Goal: Transaction & Acquisition: Book appointment/travel/reservation

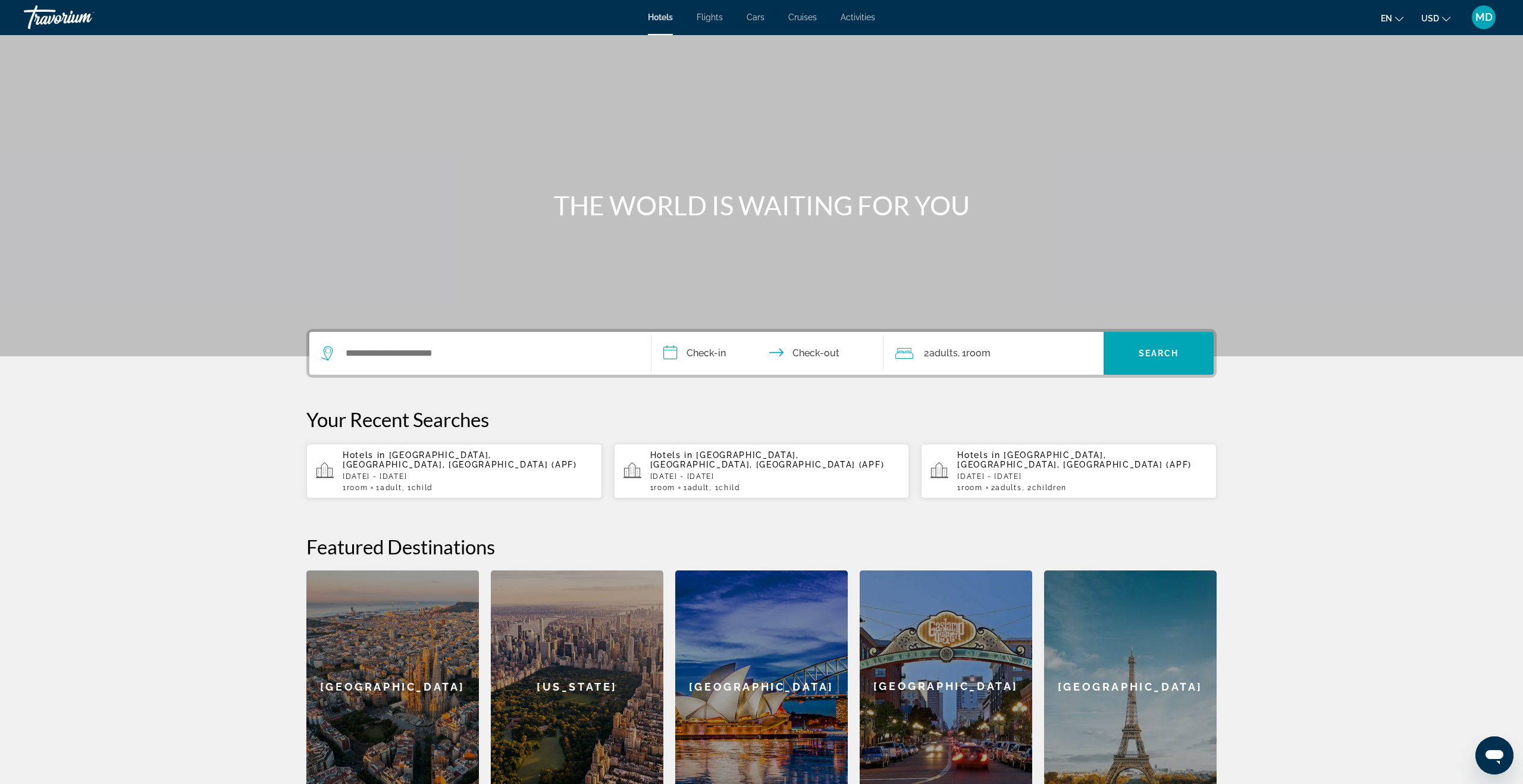
scroll to position [2, 0]
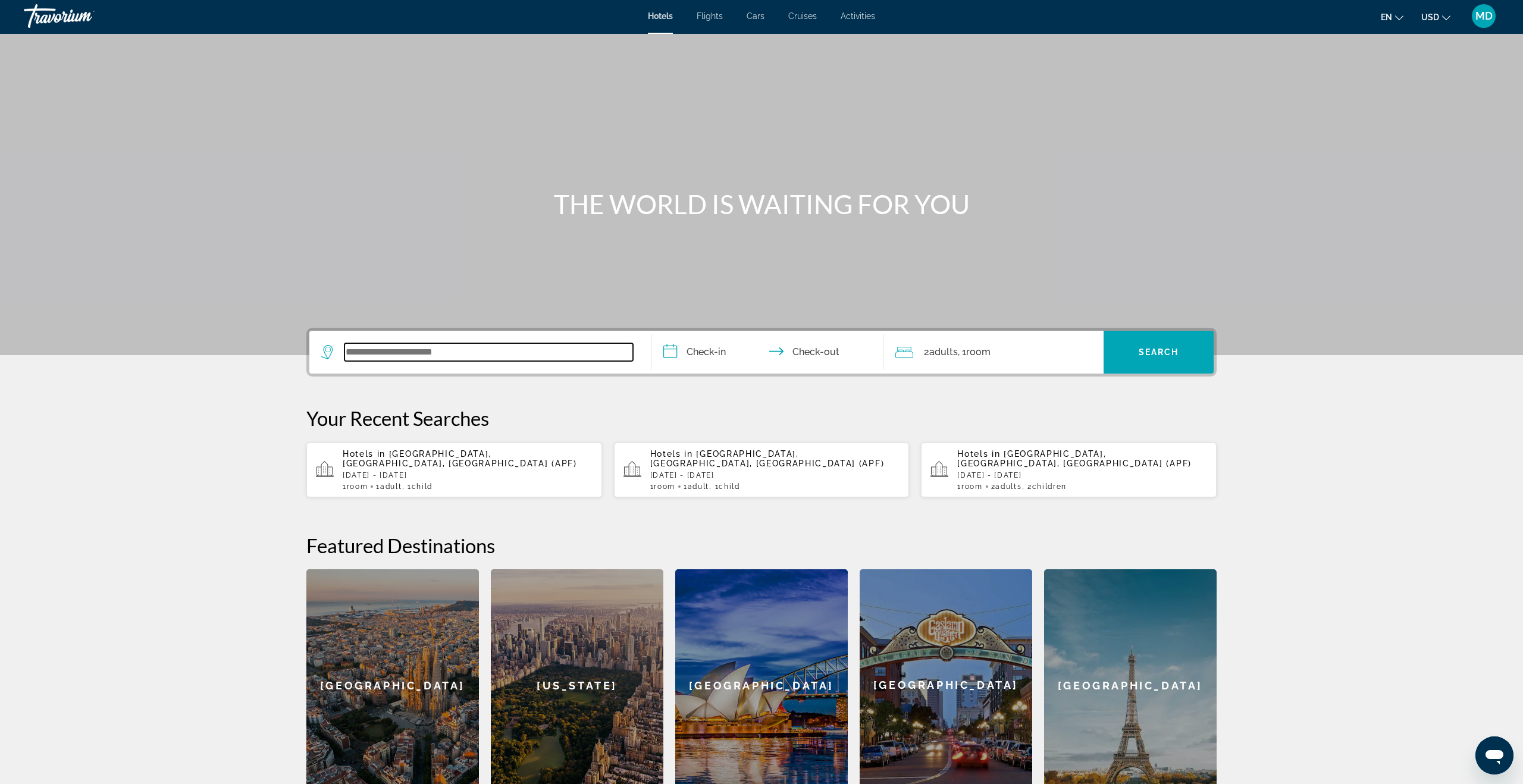
click at [407, 357] on input "Search widget" at bounding box center [488, 351] width 289 height 18
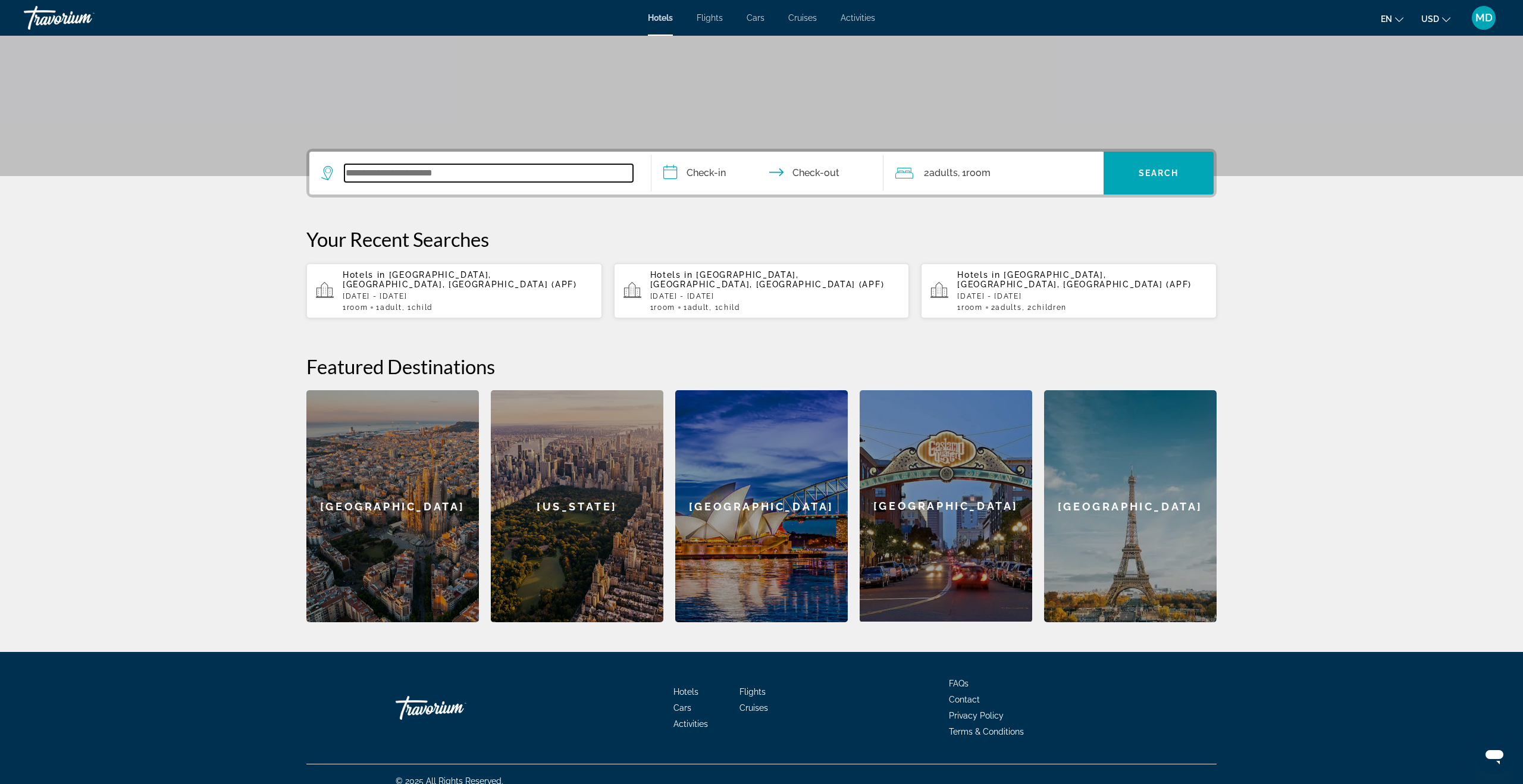
scroll to position [185, 0]
click at [875, 293] on p "[DATE] - [DATE]" at bounding box center [775, 297] width 250 height 8
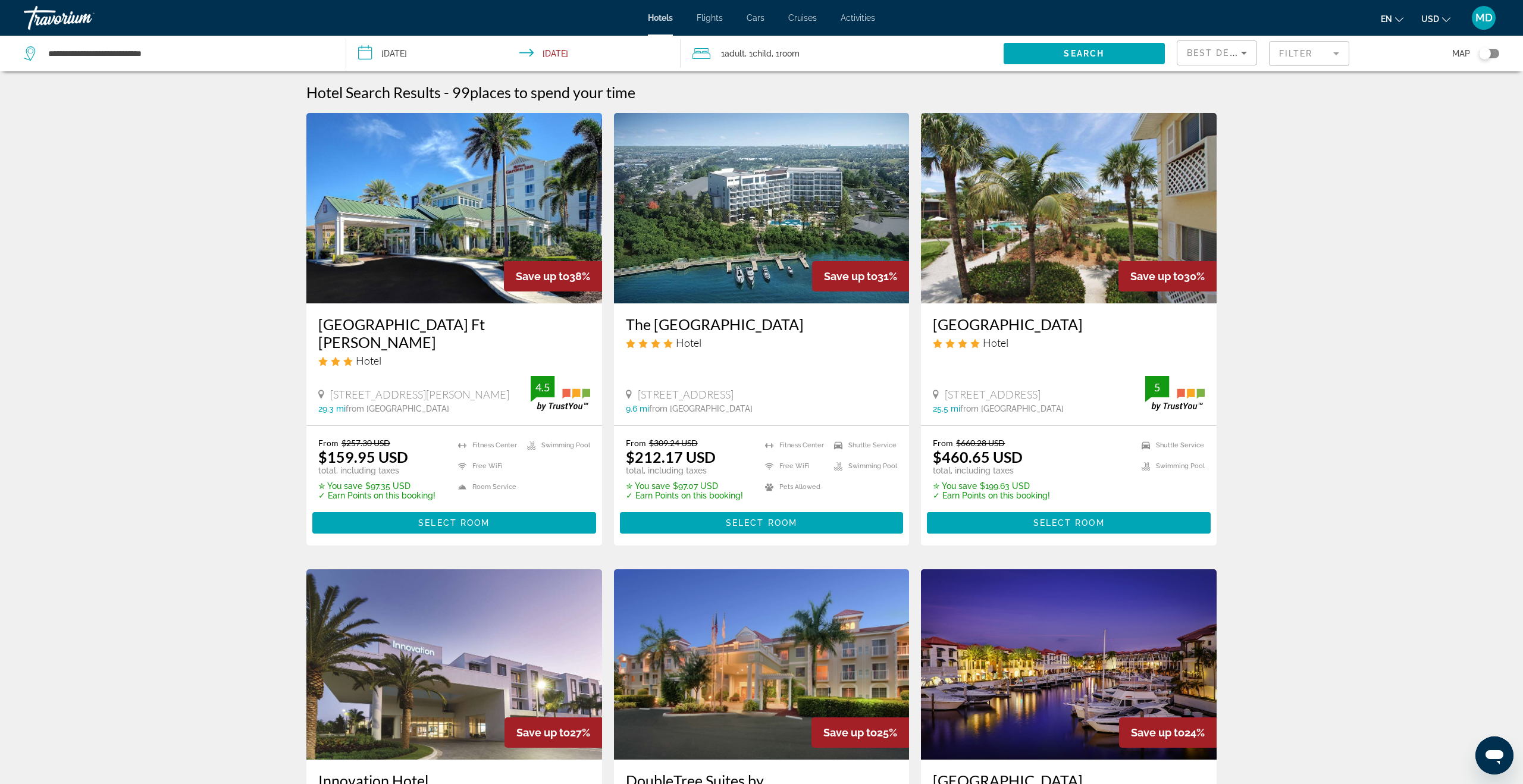
click at [1289, 56] on mat-form-field "Filter" at bounding box center [1309, 53] width 80 height 25
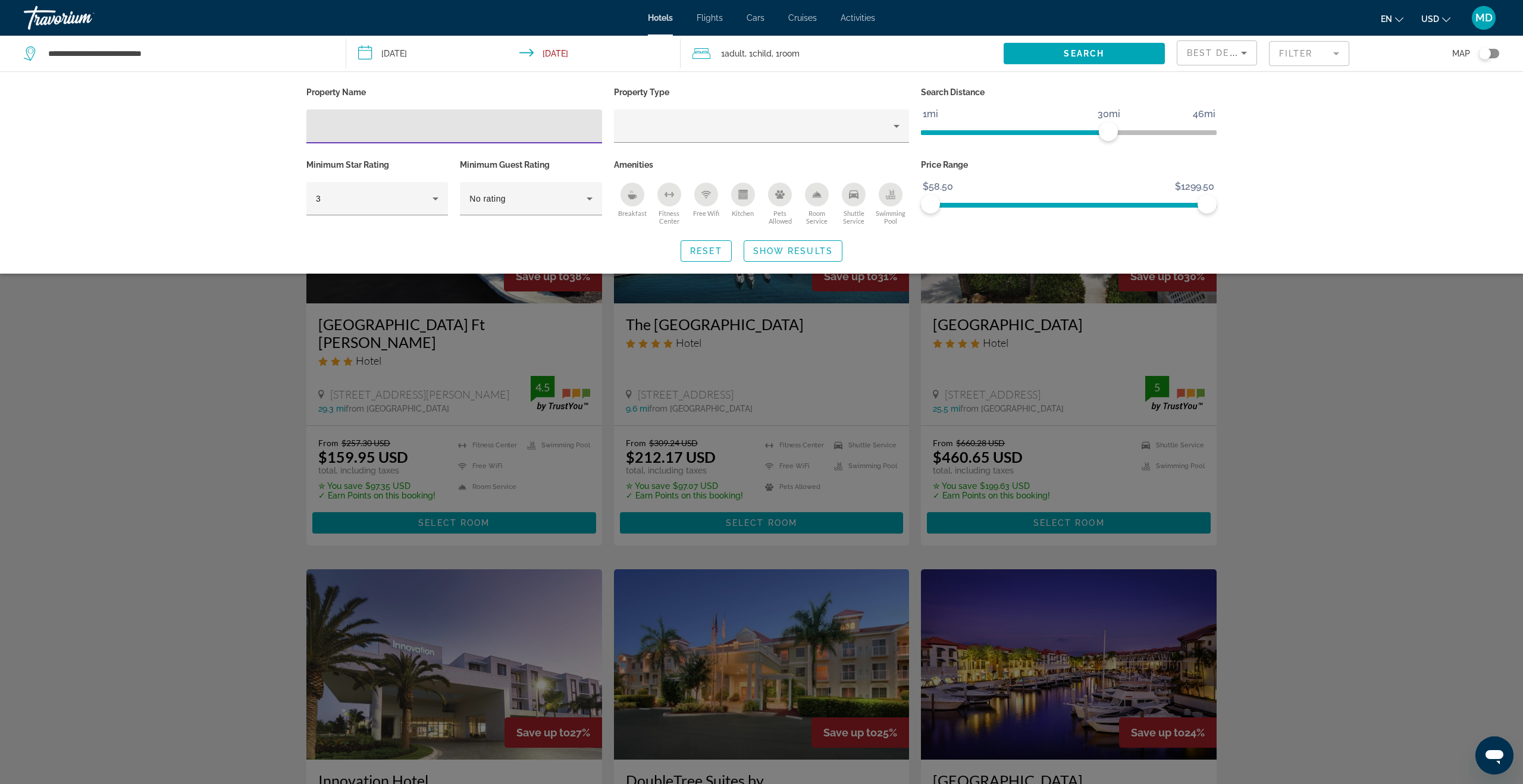
scroll to position [4, 0]
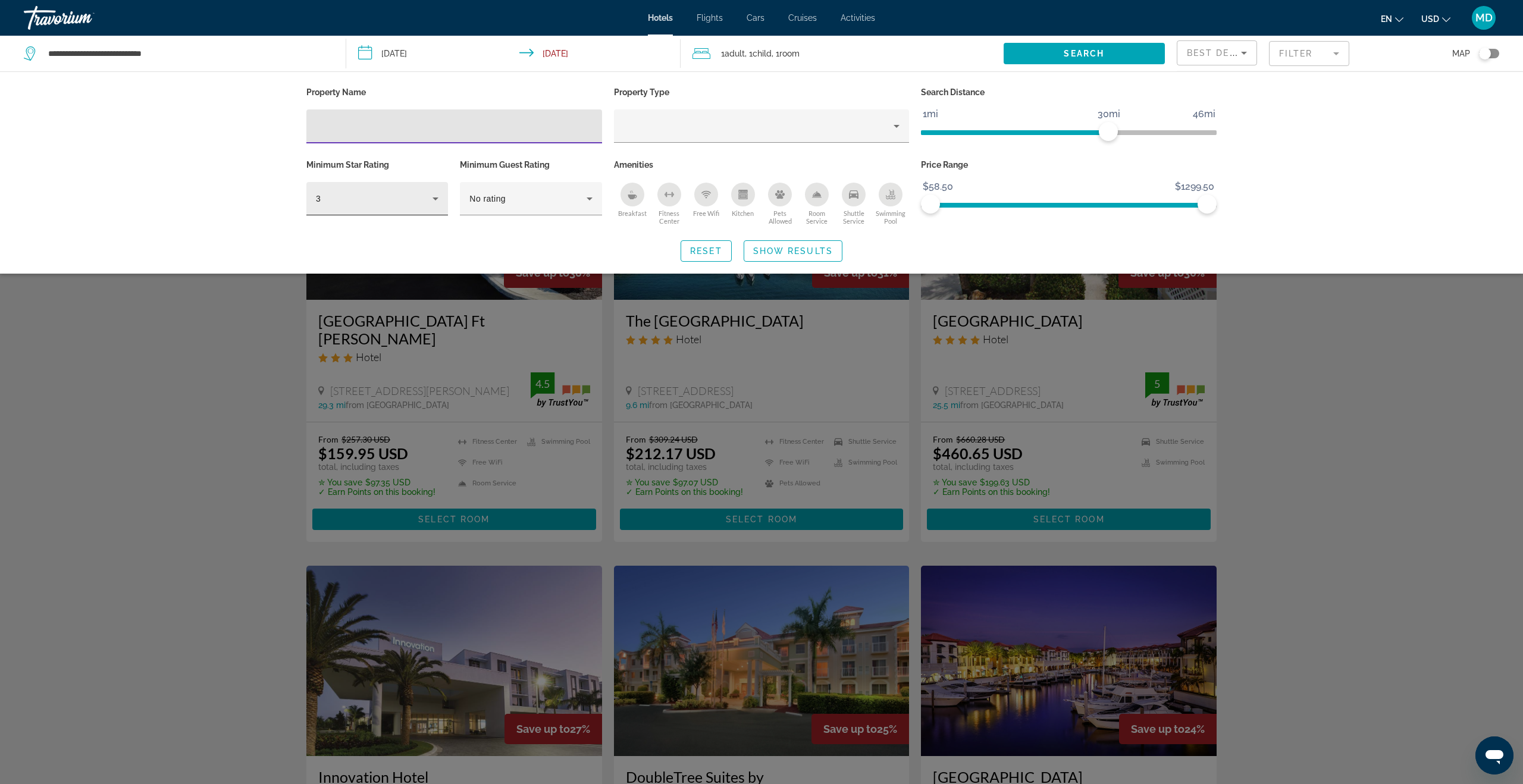
click at [435, 198] on icon "Hotel Filters" at bounding box center [436, 198] width 6 height 3
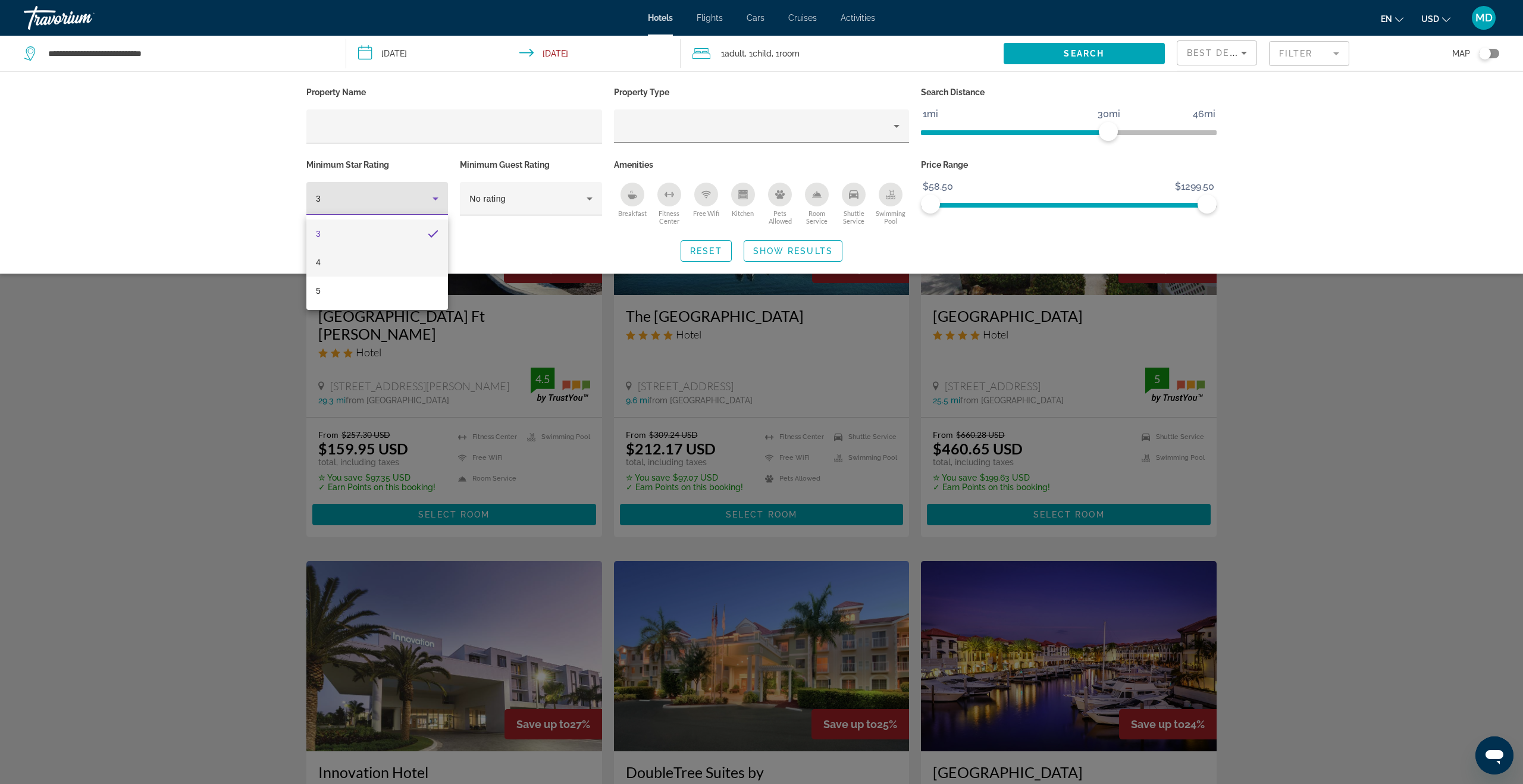
scroll to position [0, 0]
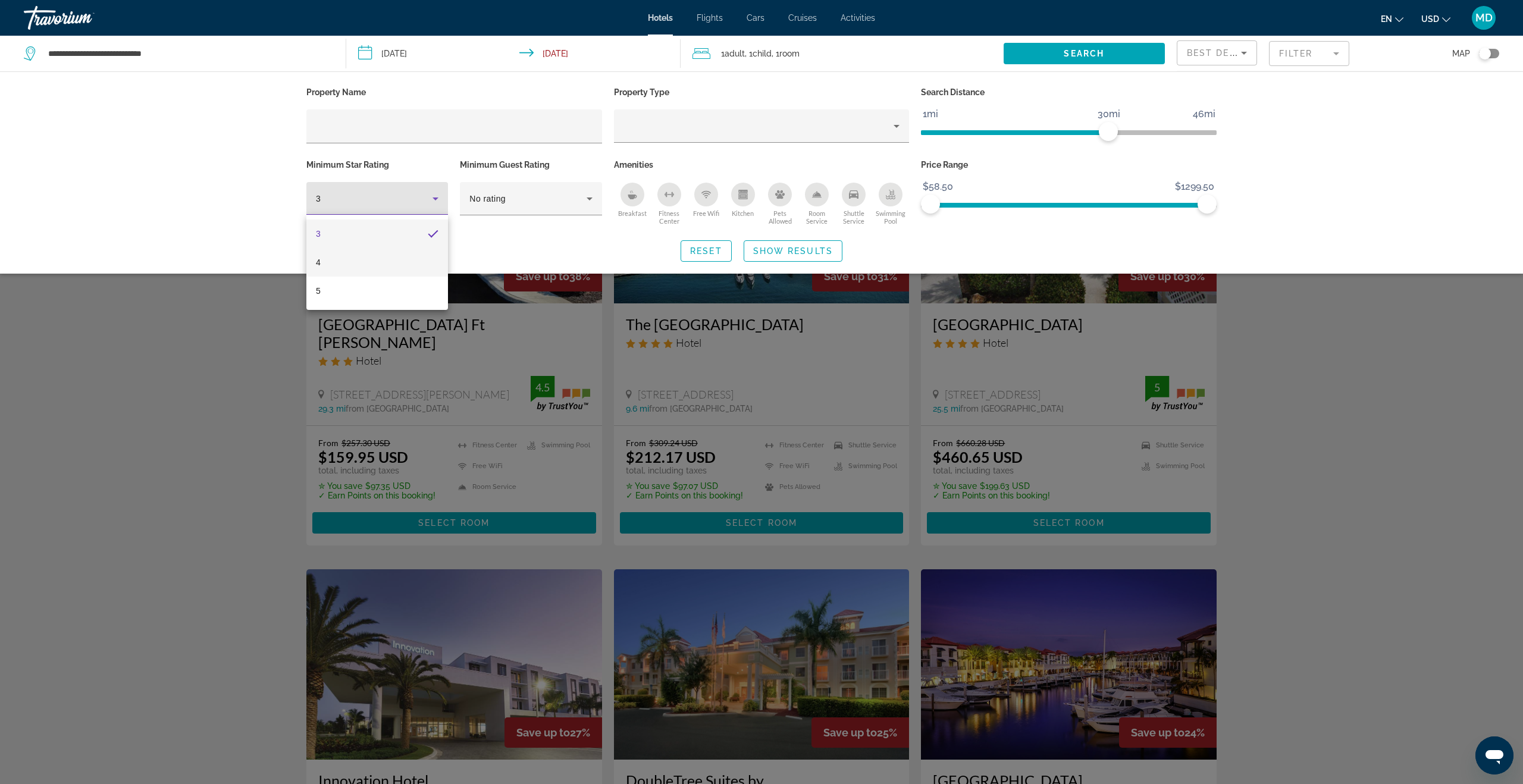
drag, startPoint x: 384, startPoint y: 265, endPoint x: 395, endPoint y: 263, distance: 11.2
click at [384, 265] on mat-option "4" at bounding box center [377, 262] width 142 height 28
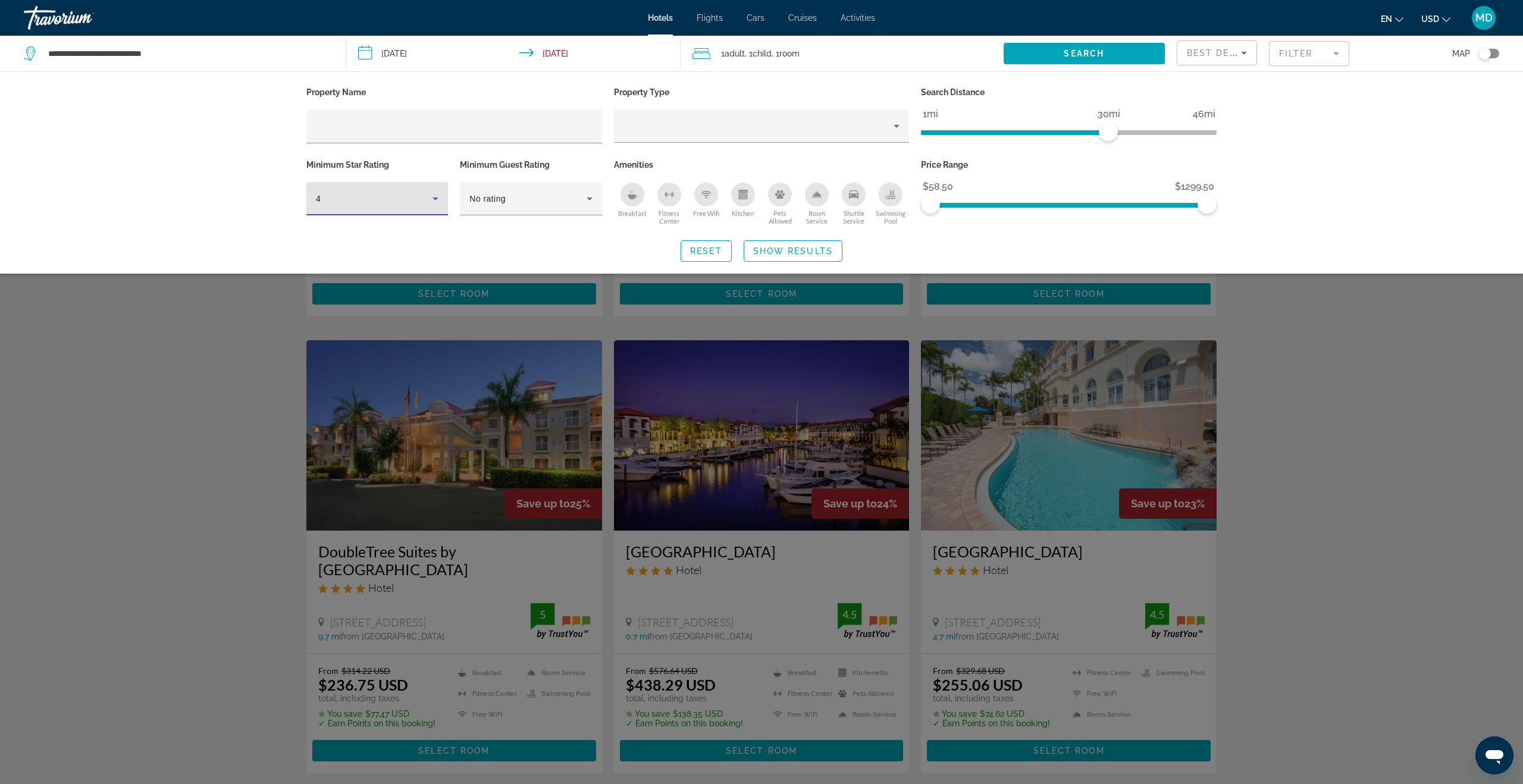
drag, startPoint x: 1522, startPoint y: 422, endPoint x: 1483, endPoint y: 431, distance: 40.0
click at [1522, 423] on html "**********" at bounding box center [761, 181] width 1523 height 784
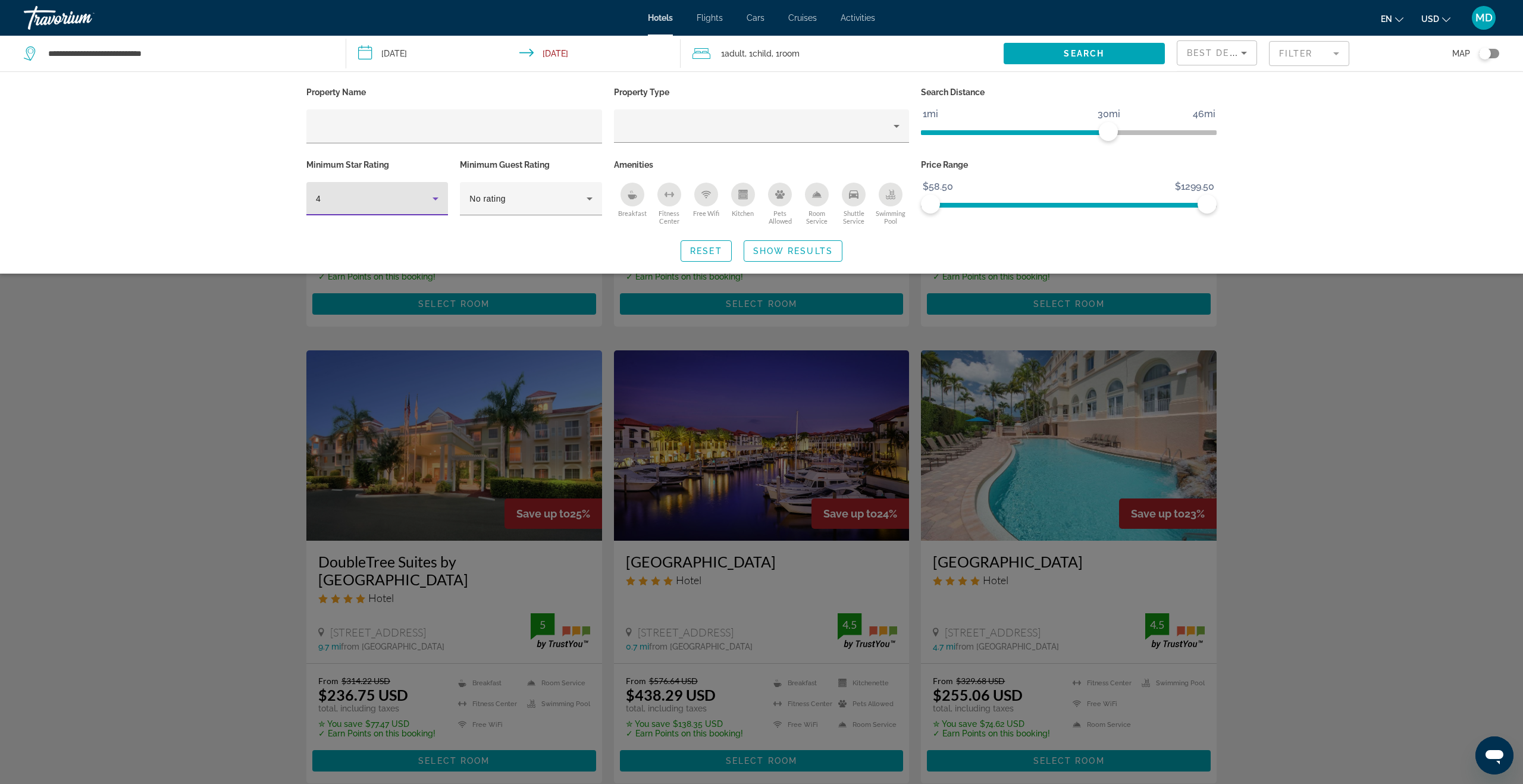
click at [1387, 430] on div "Search widget" at bounding box center [761, 481] width 1523 height 606
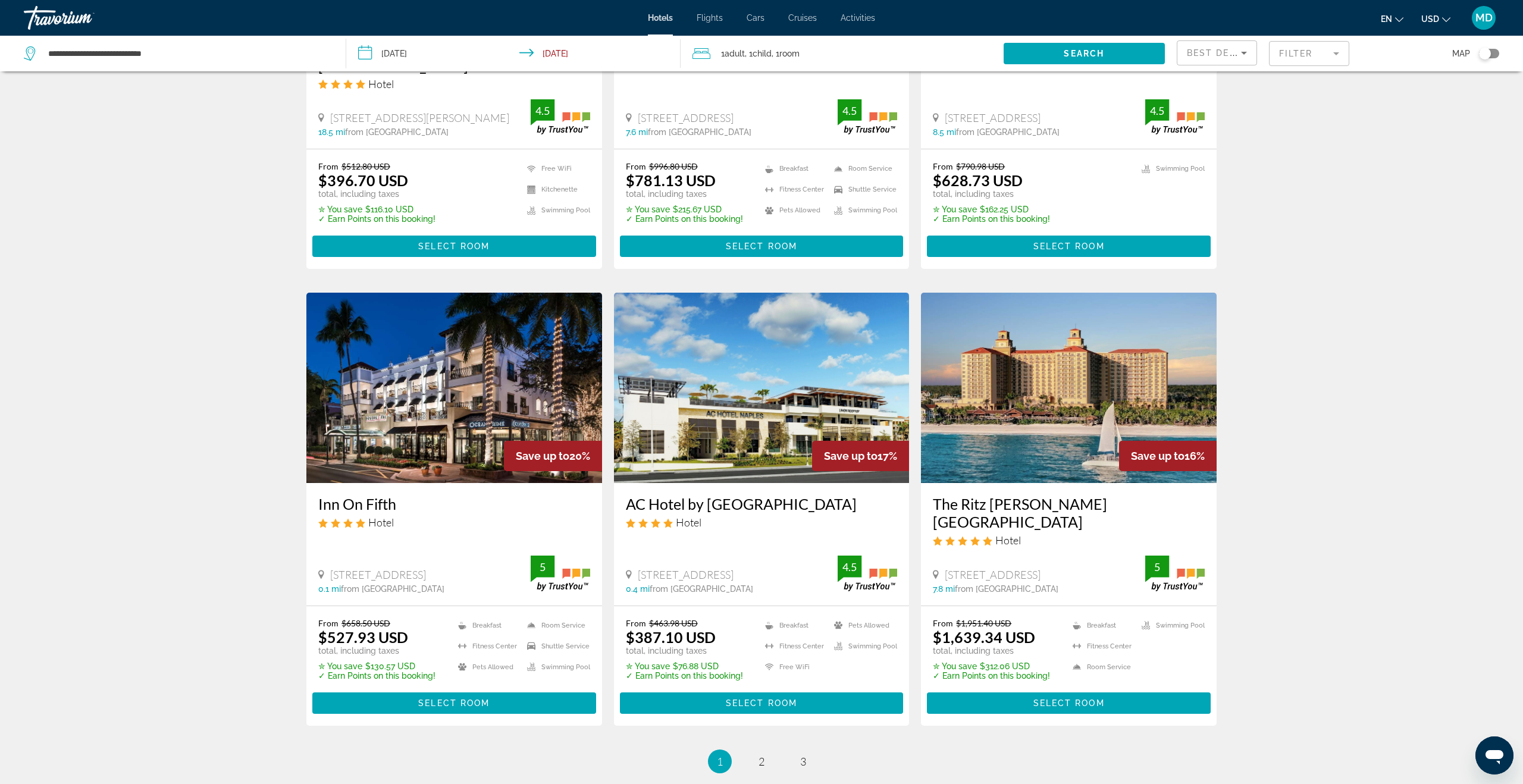
scroll to position [1294, 0]
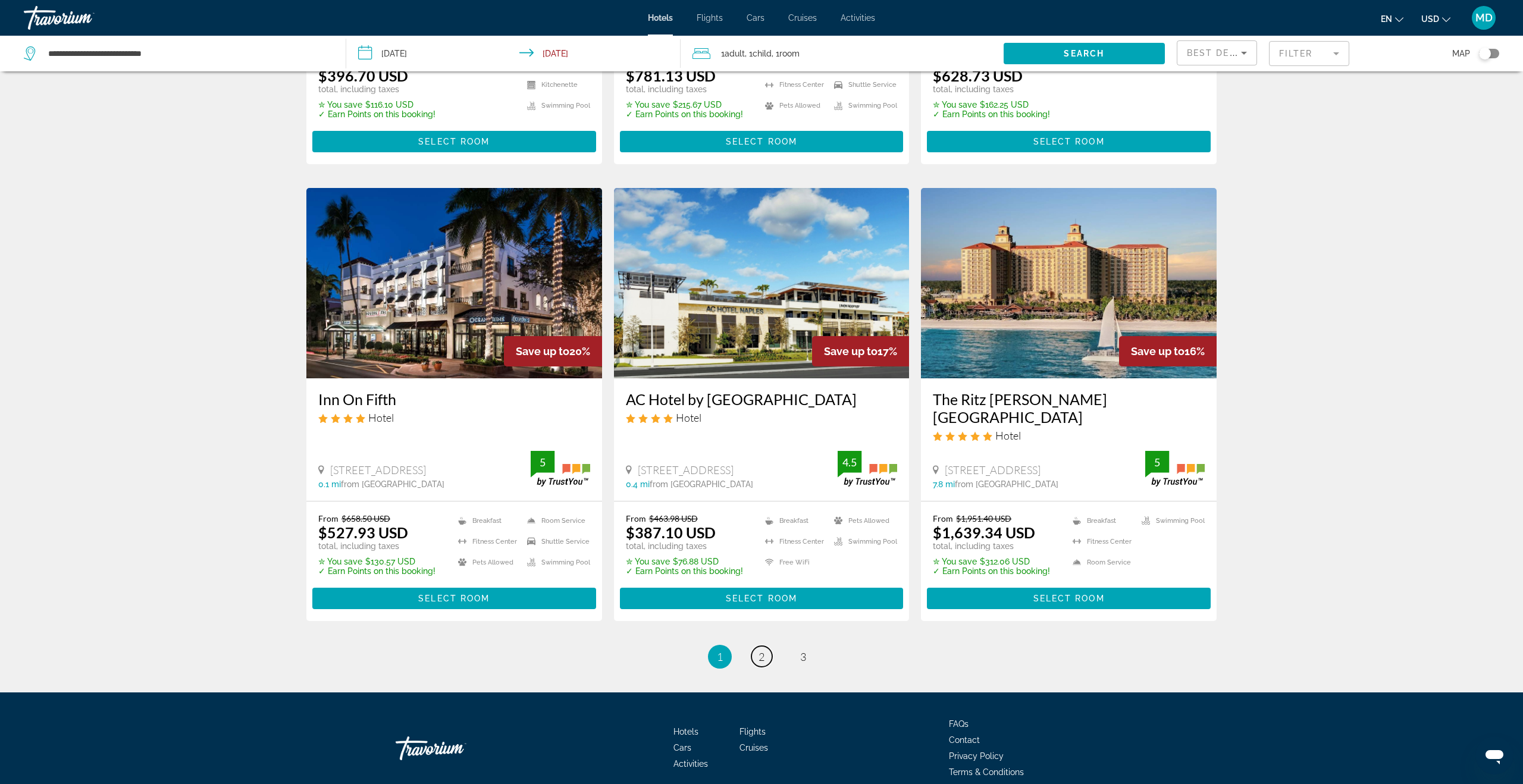
click at [764, 650] on span "2" at bounding box center [762, 657] width 6 height 13
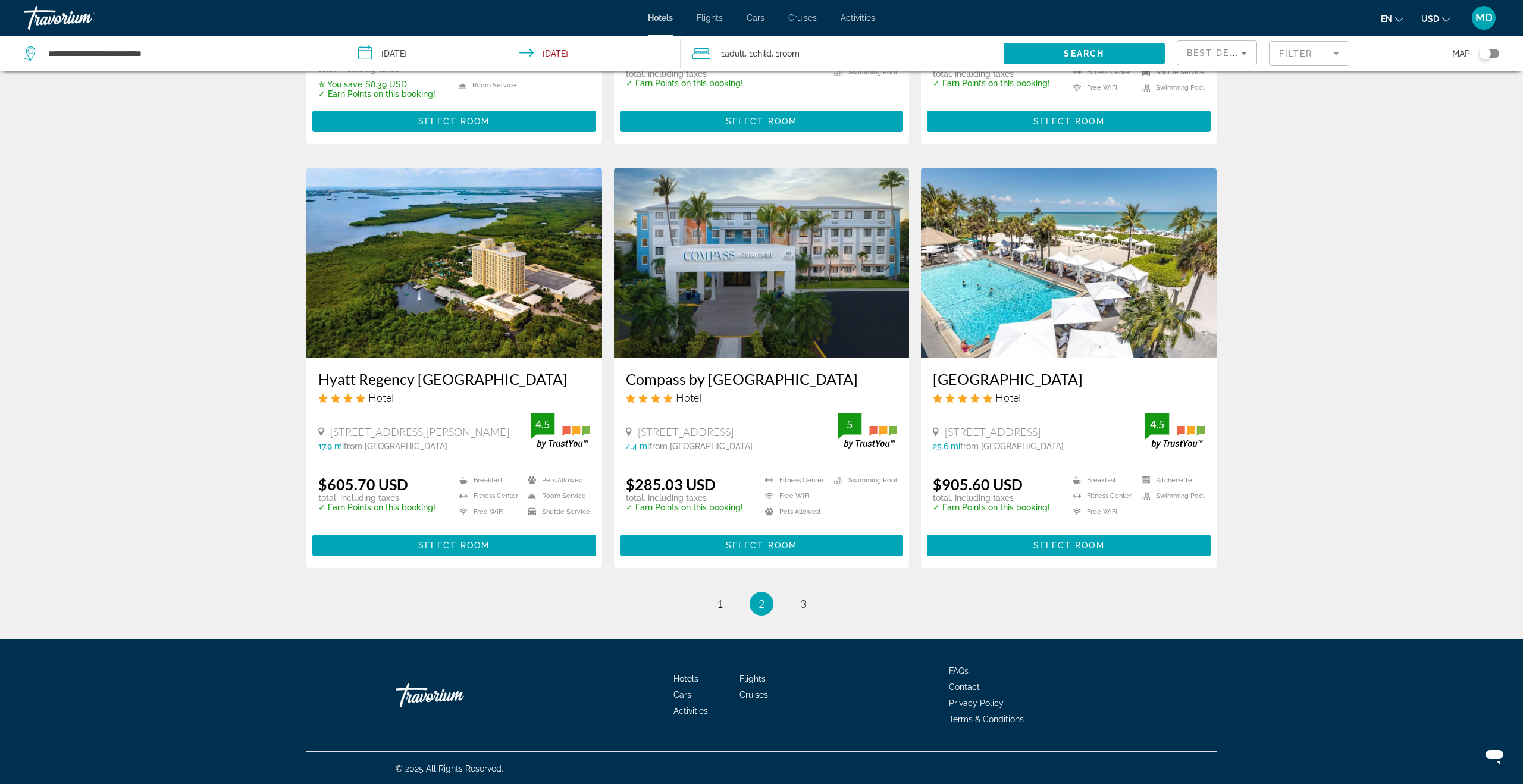
scroll to position [1315, 0]
click at [796, 605] on link "page 3" at bounding box center [804, 603] width 21 height 21
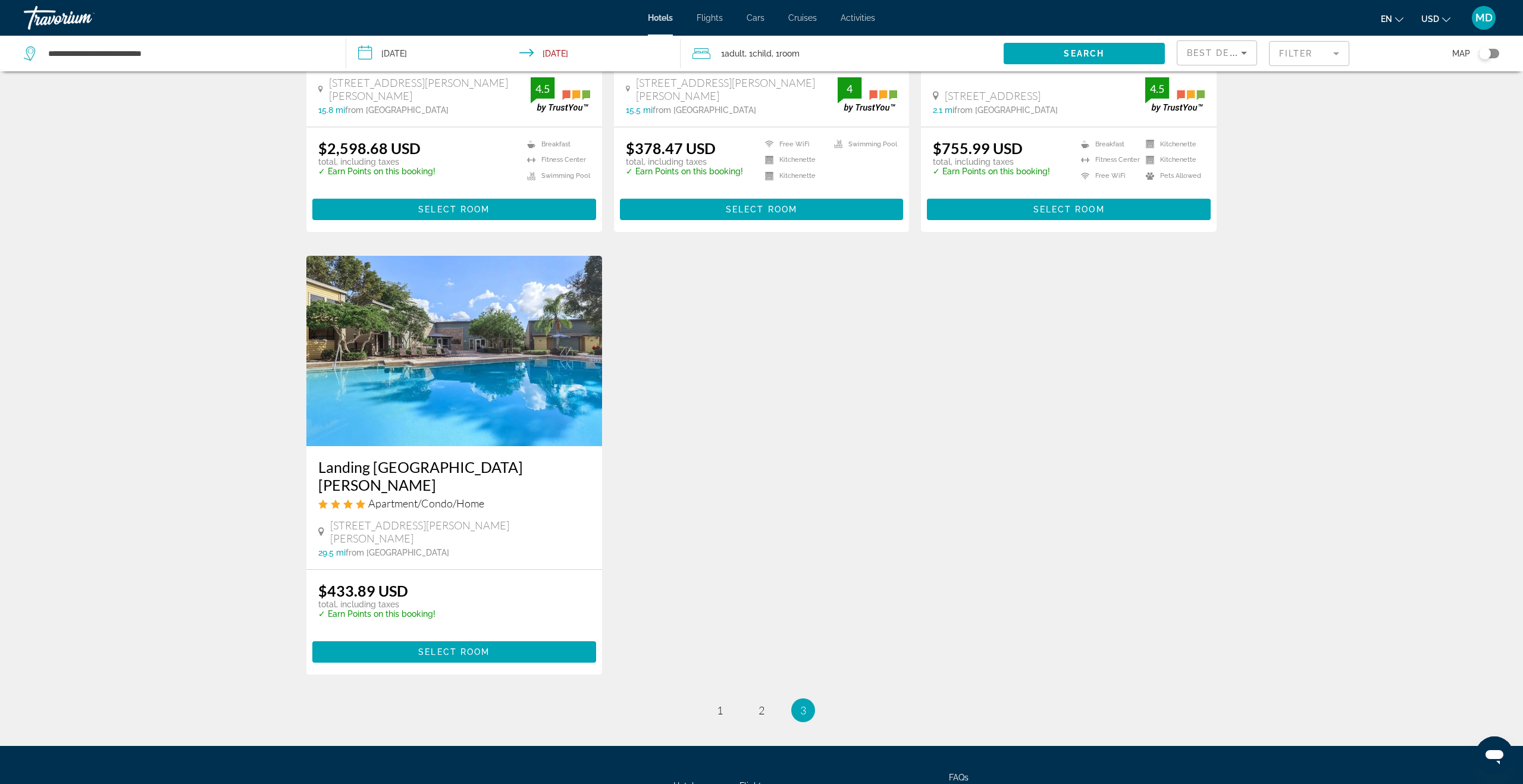
scroll to position [358, 0]
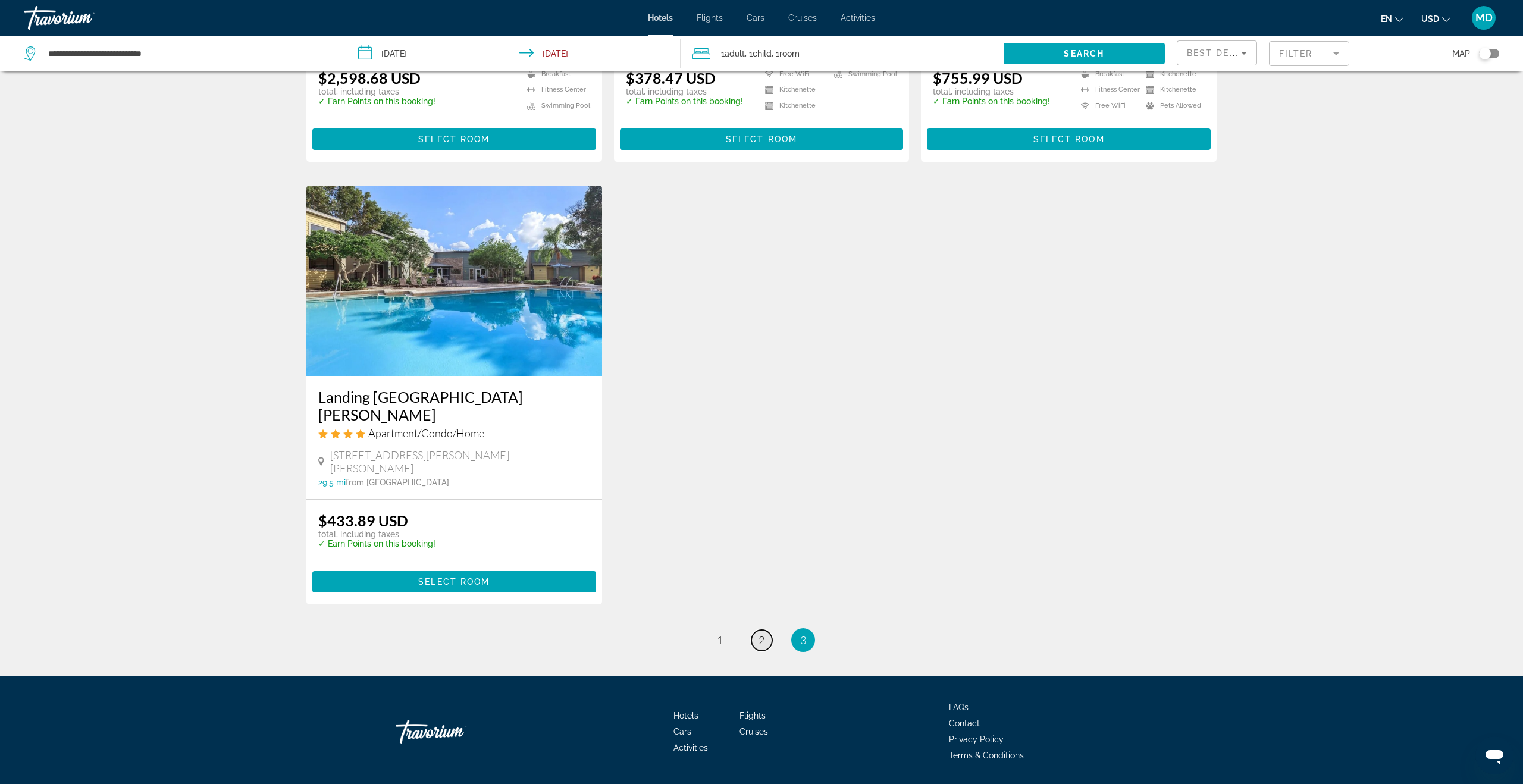
click at [756, 630] on link "page 2" at bounding box center [762, 640] width 21 height 21
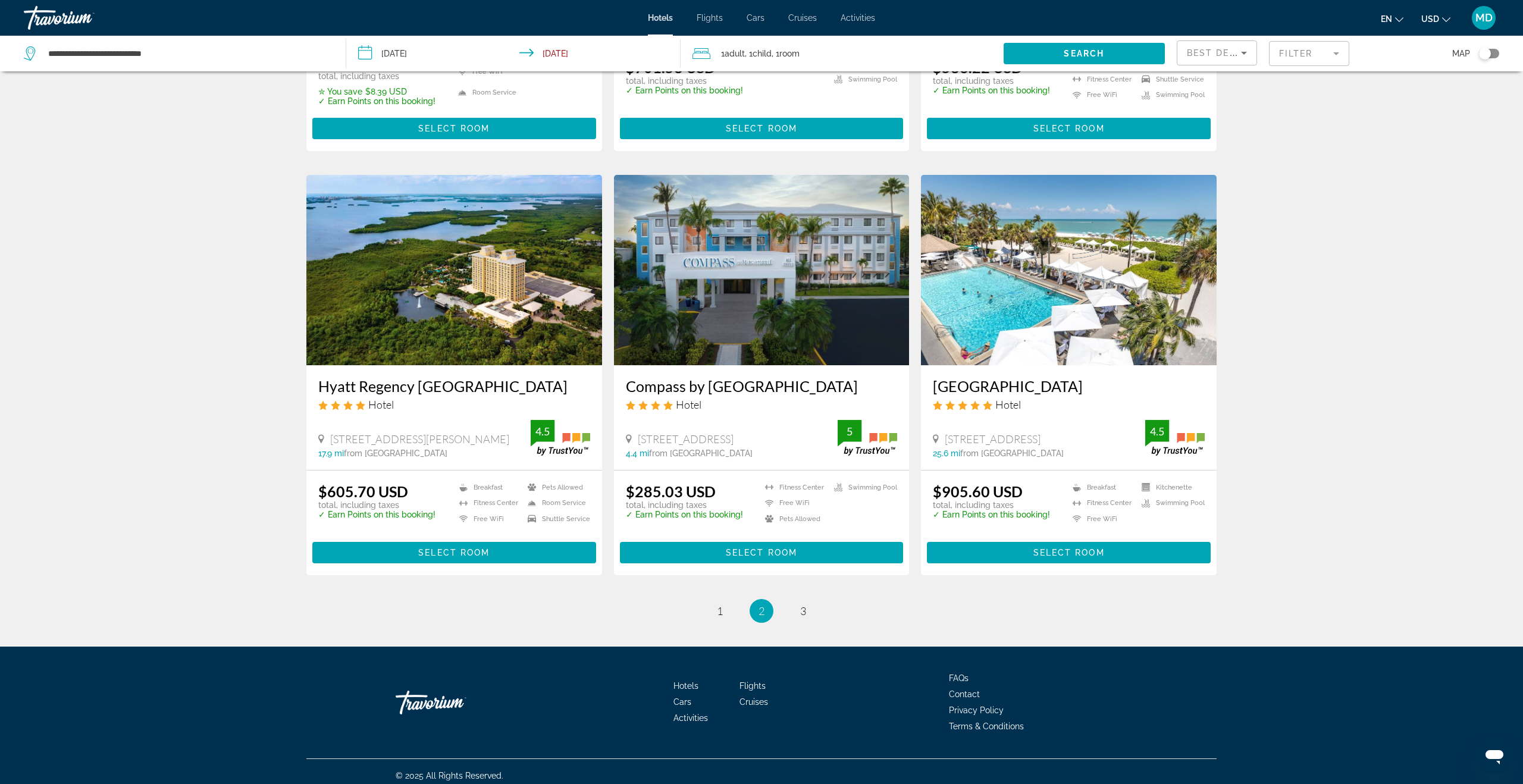
scroll to position [1315, 0]
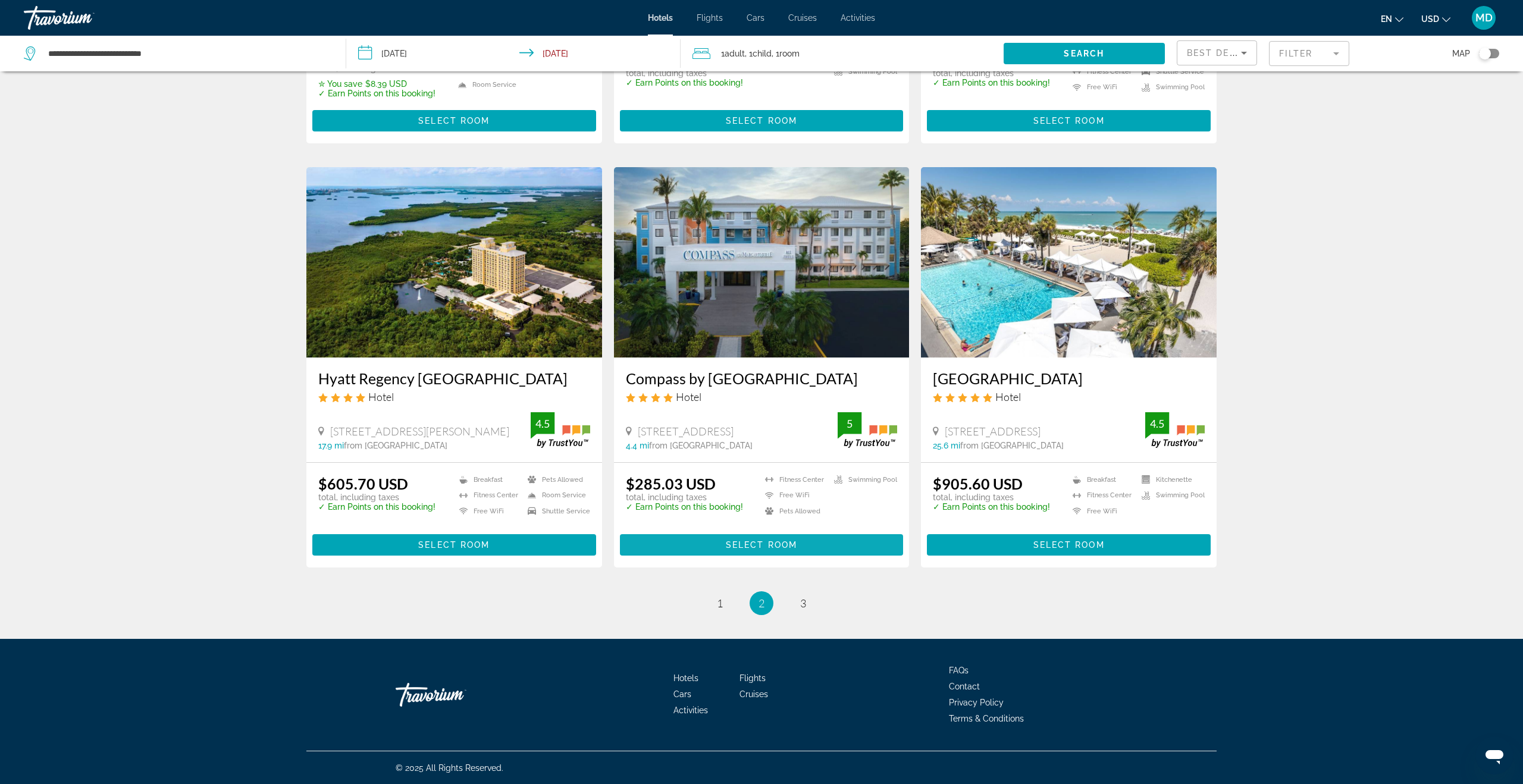
click at [758, 543] on span "Select Room" at bounding box center [761, 545] width 71 height 10
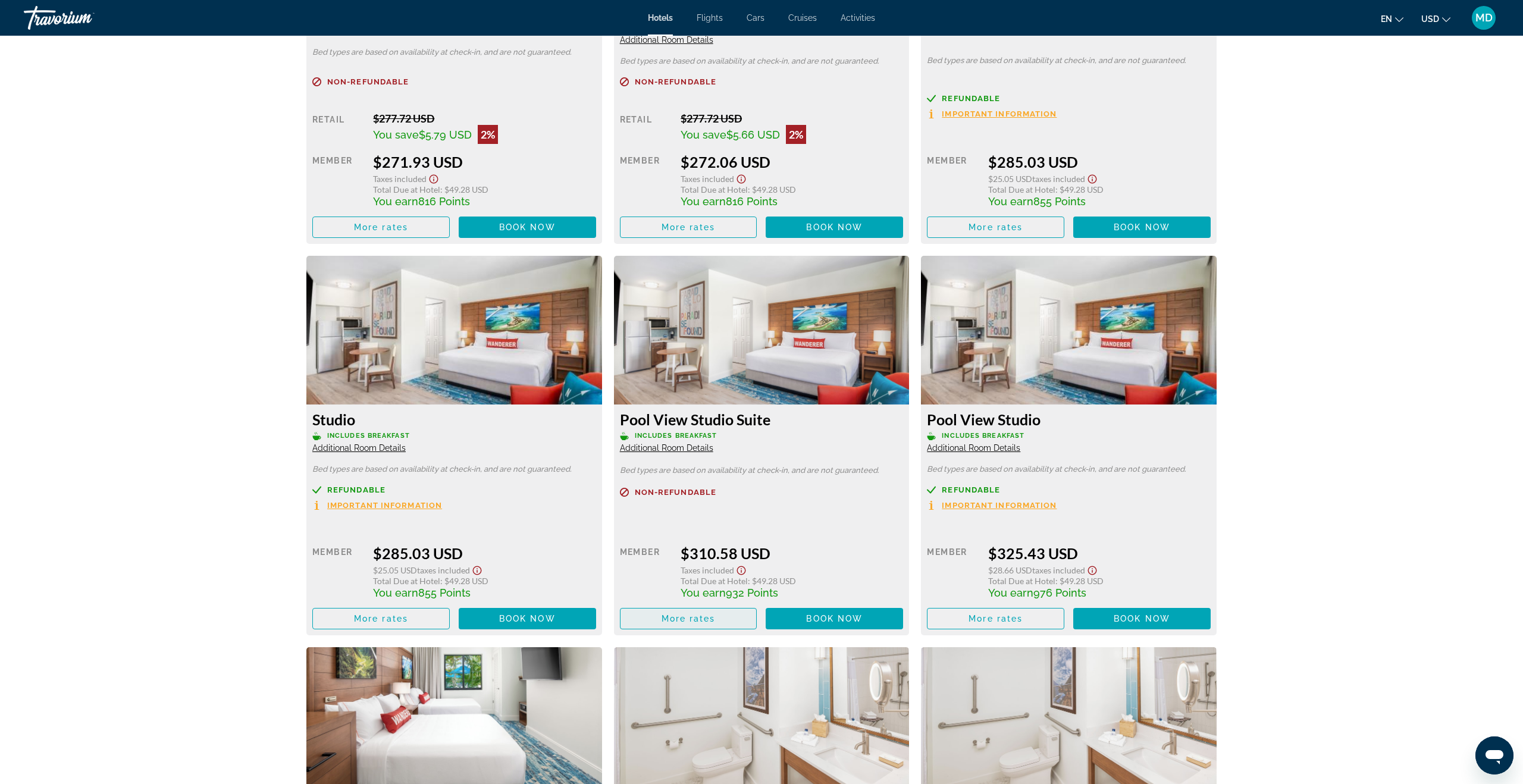
scroll to position [1717, 0]
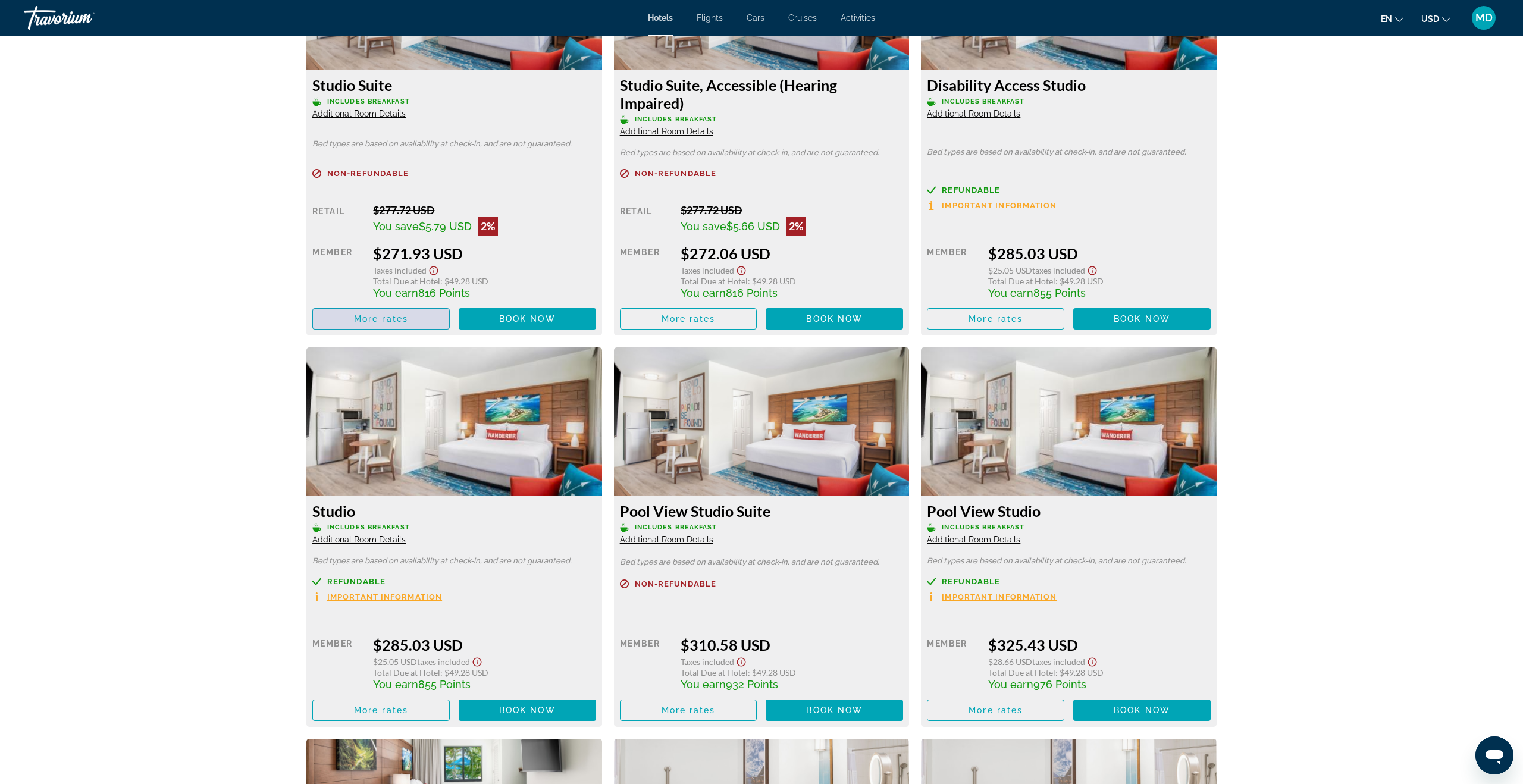
click at [402, 319] on span "More rates" at bounding box center [381, 319] width 54 height 10
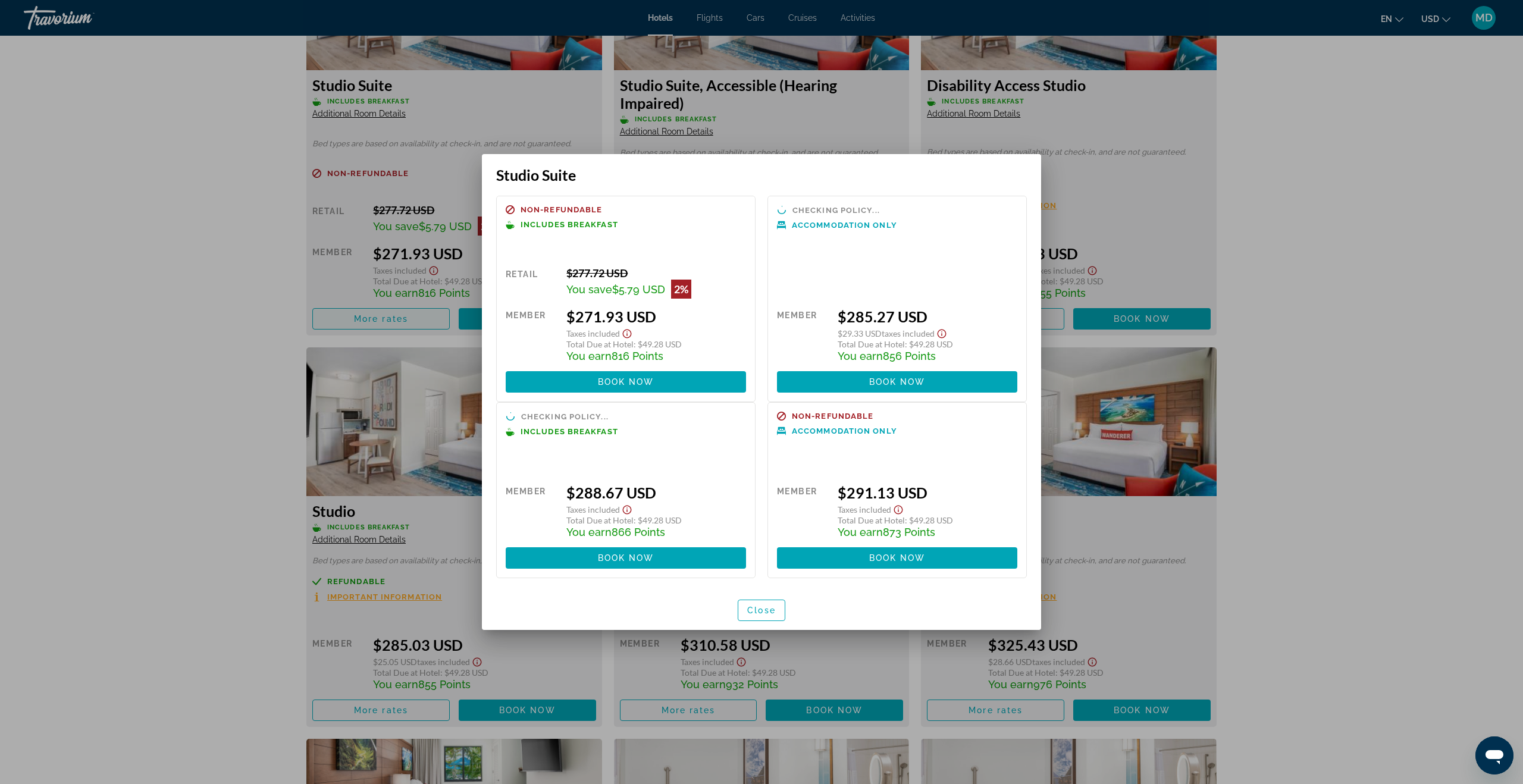
scroll to position [0, 0]
click at [134, 230] on div at bounding box center [761, 392] width 1523 height 784
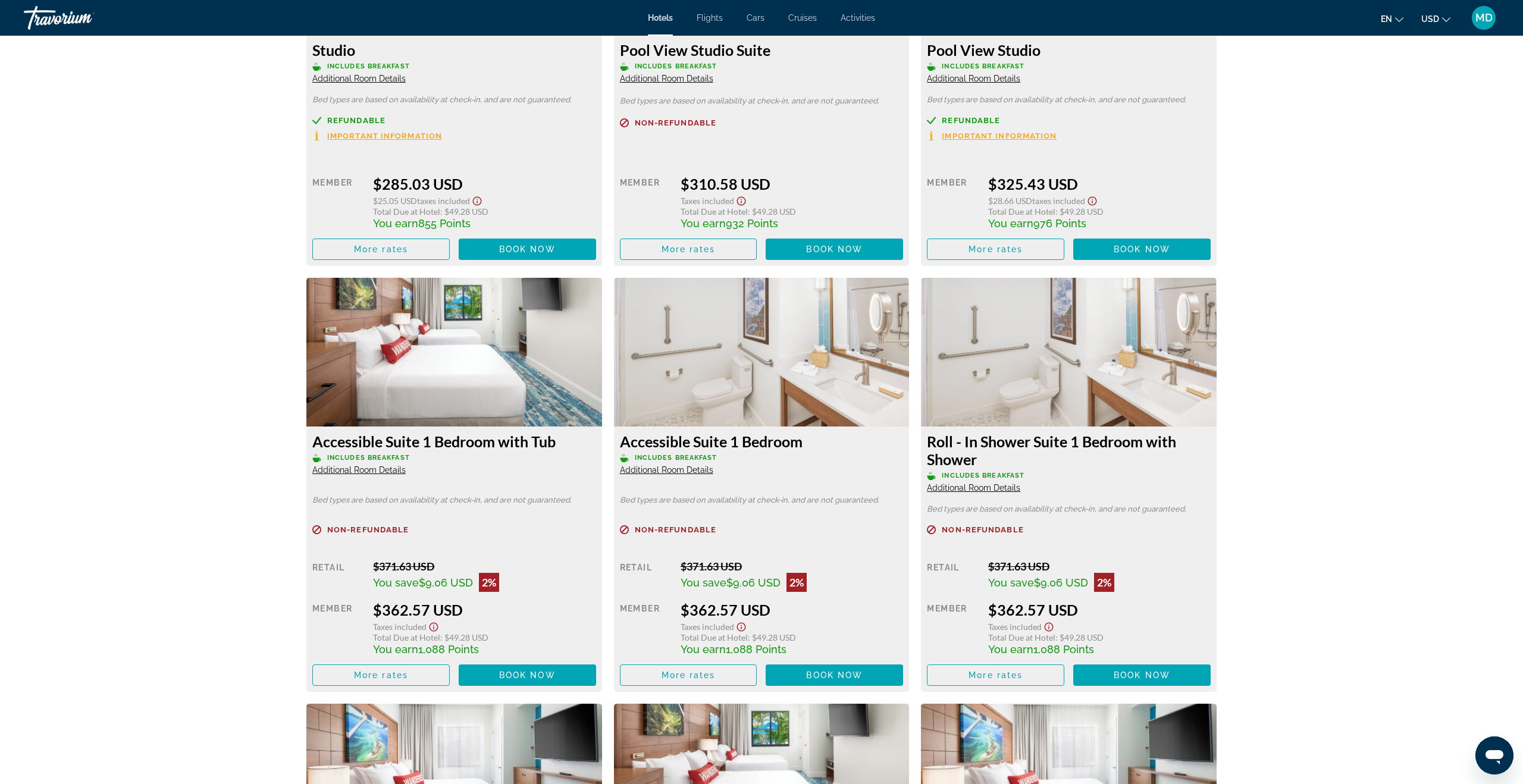
scroll to position [2123, 0]
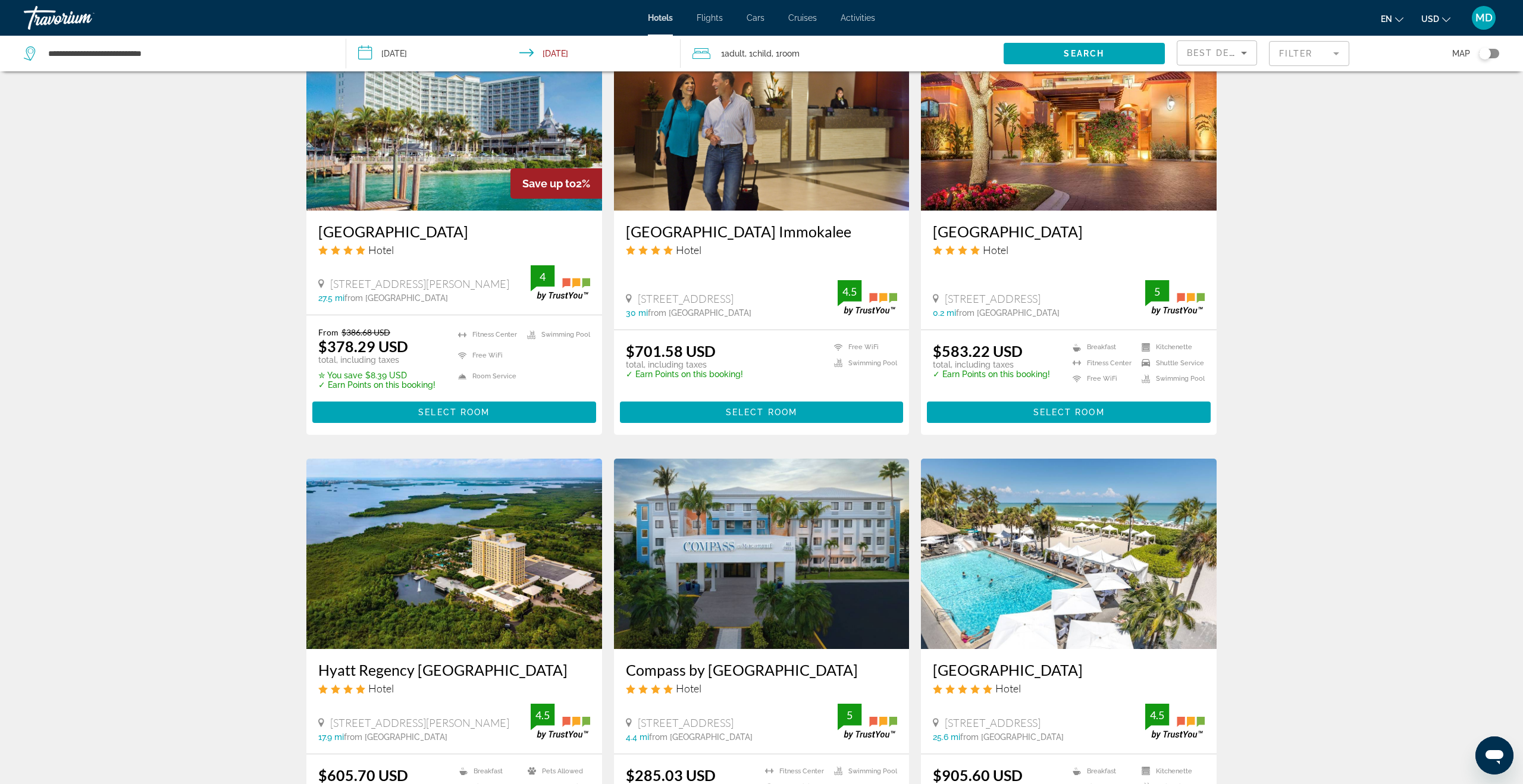
scroll to position [1030, 0]
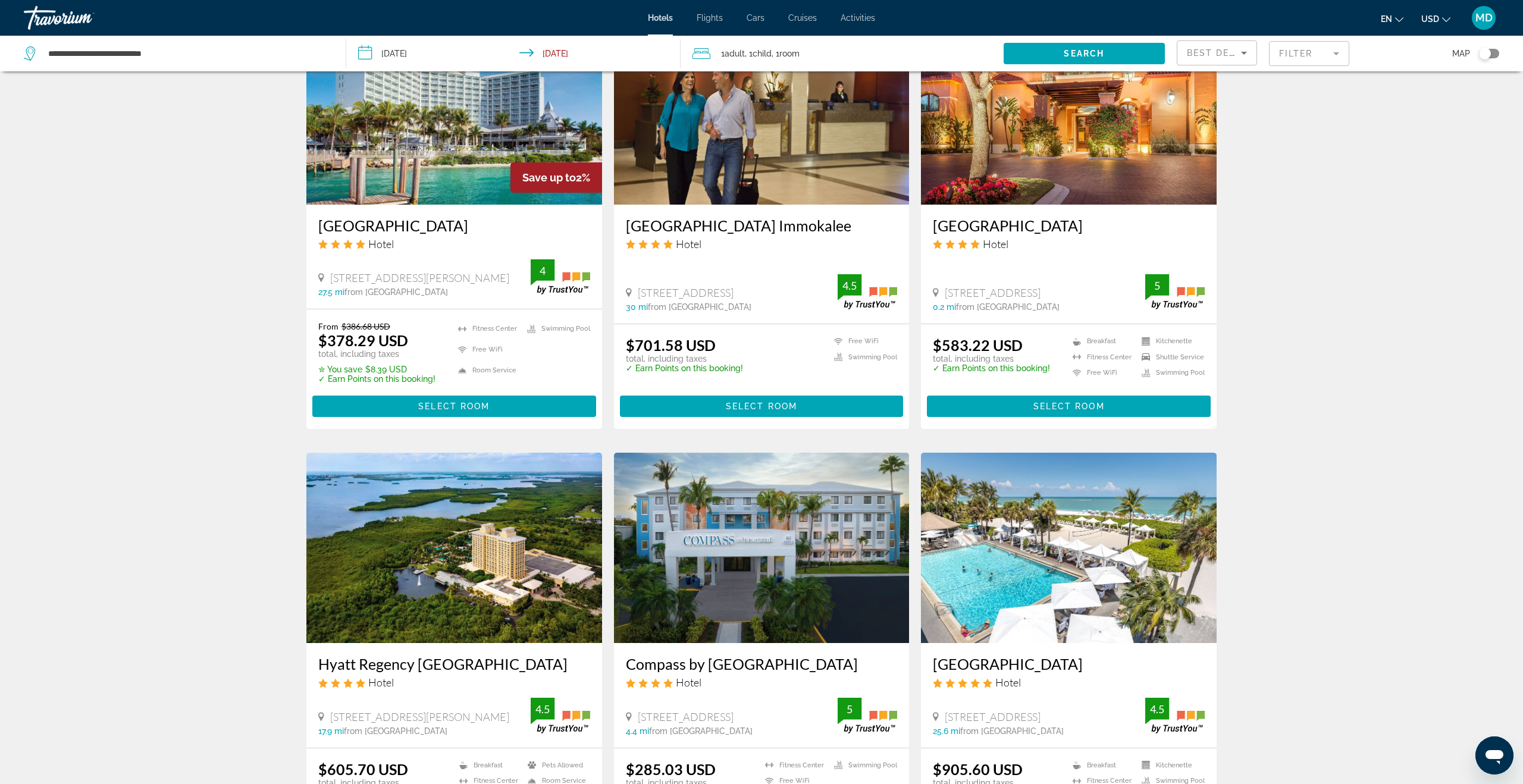
click at [415, 52] on input "**********" at bounding box center [516, 55] width 339 height 39
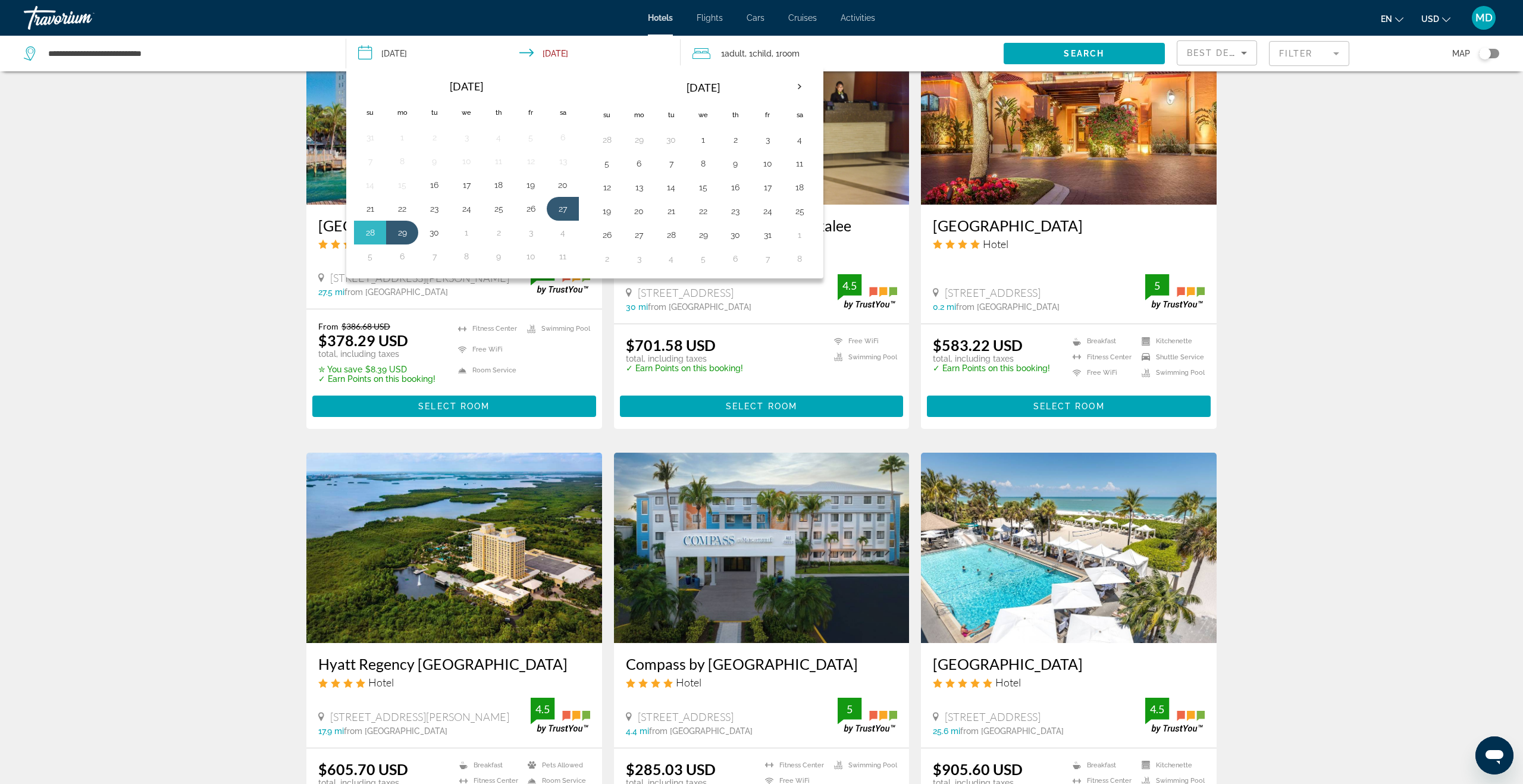
scroll to position [1025, 0]
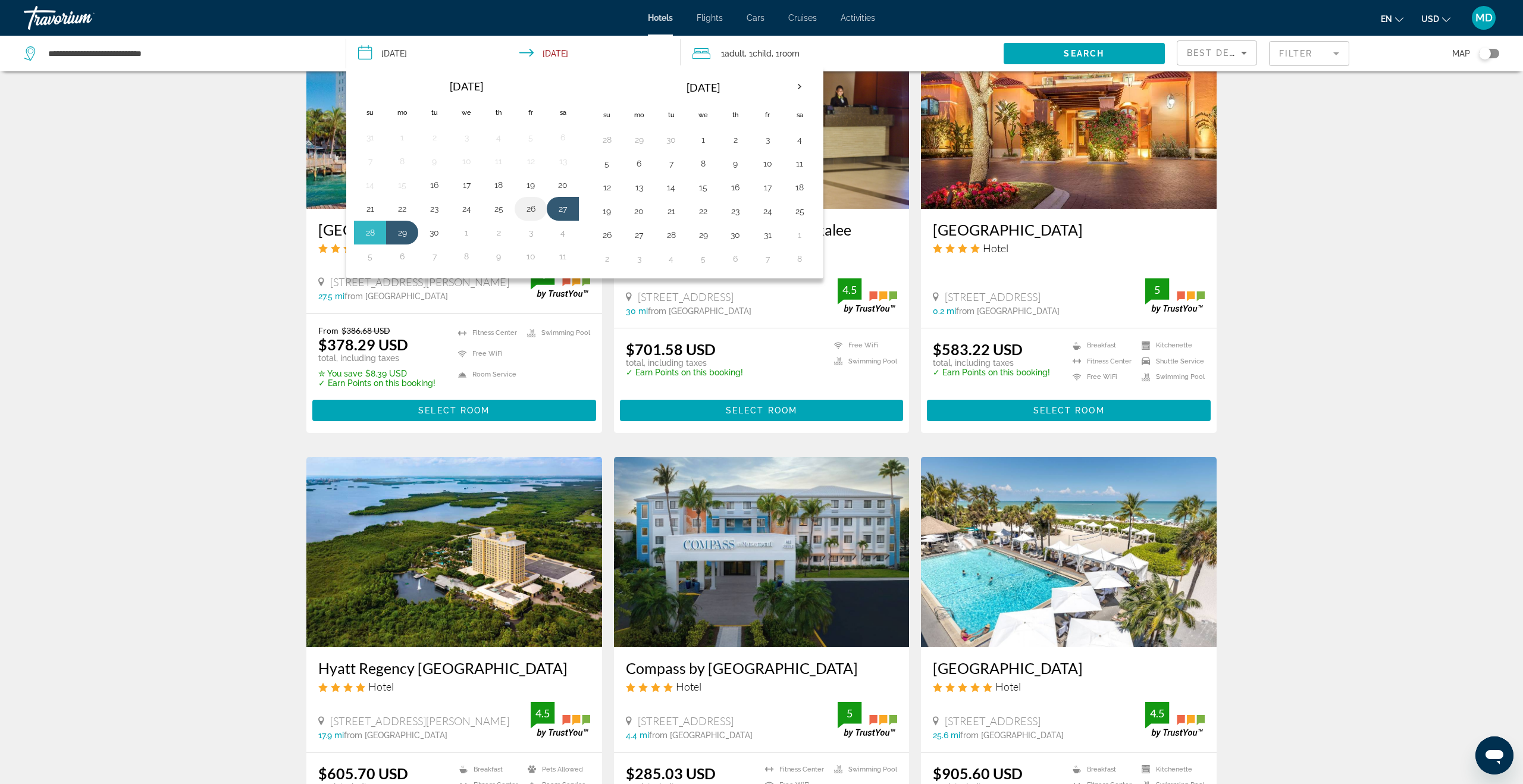
drag, startPoint x: 532, startPoint y: 209, endPoint x: 522, endPoint y: 212, distance: 10.4
click at [532, 208] on button "26" at bounding box center [530, 209] width 19 height 17
drag, startPoint x: 370, startPoint y: 231, endPoint x: 404, endPoint y: 220, distance: 35.7
click at [370, 230] on button "28" at bounding box center [370, 233] width 19 height 17
type input "**********"
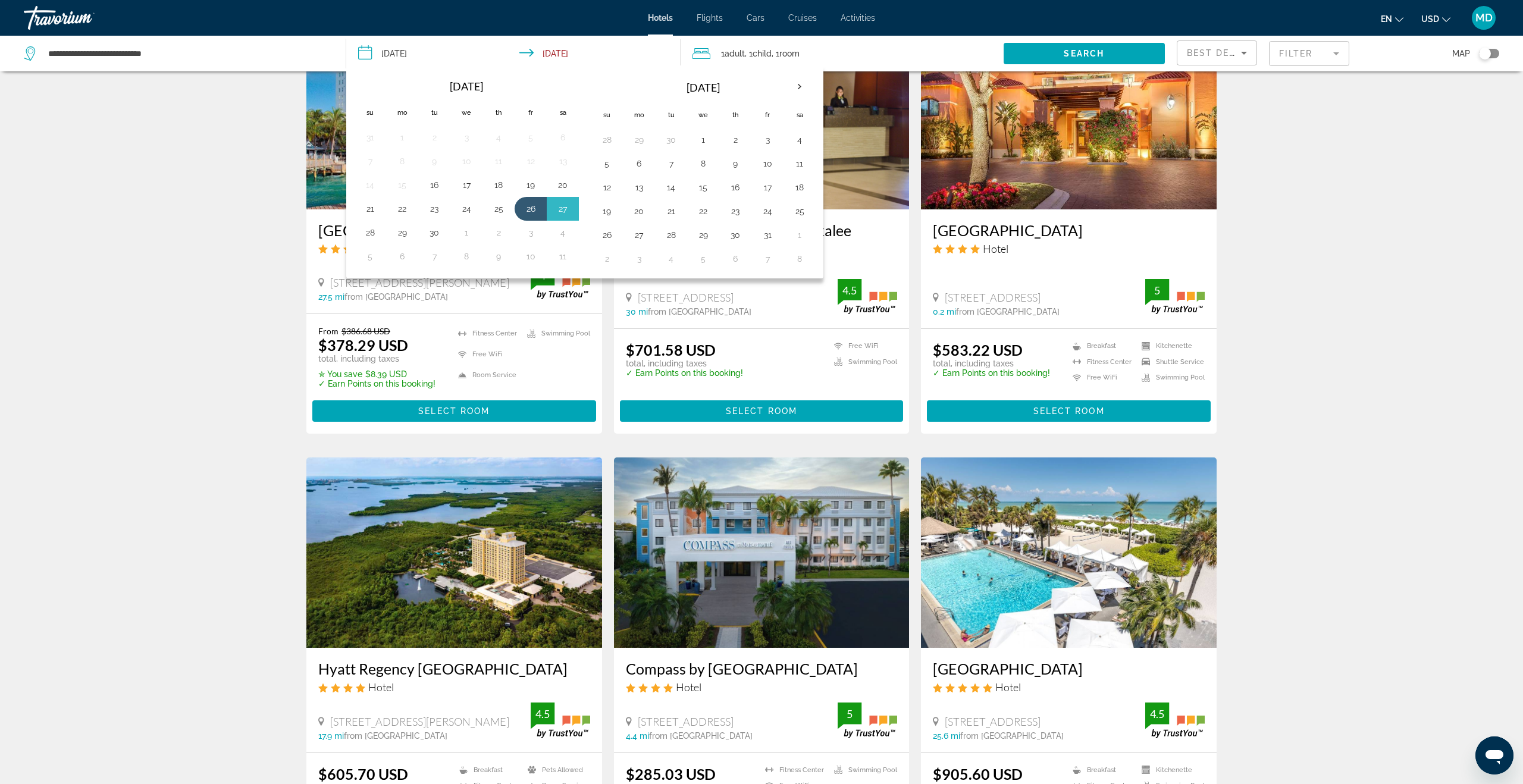
scroll to position [1026, 0]
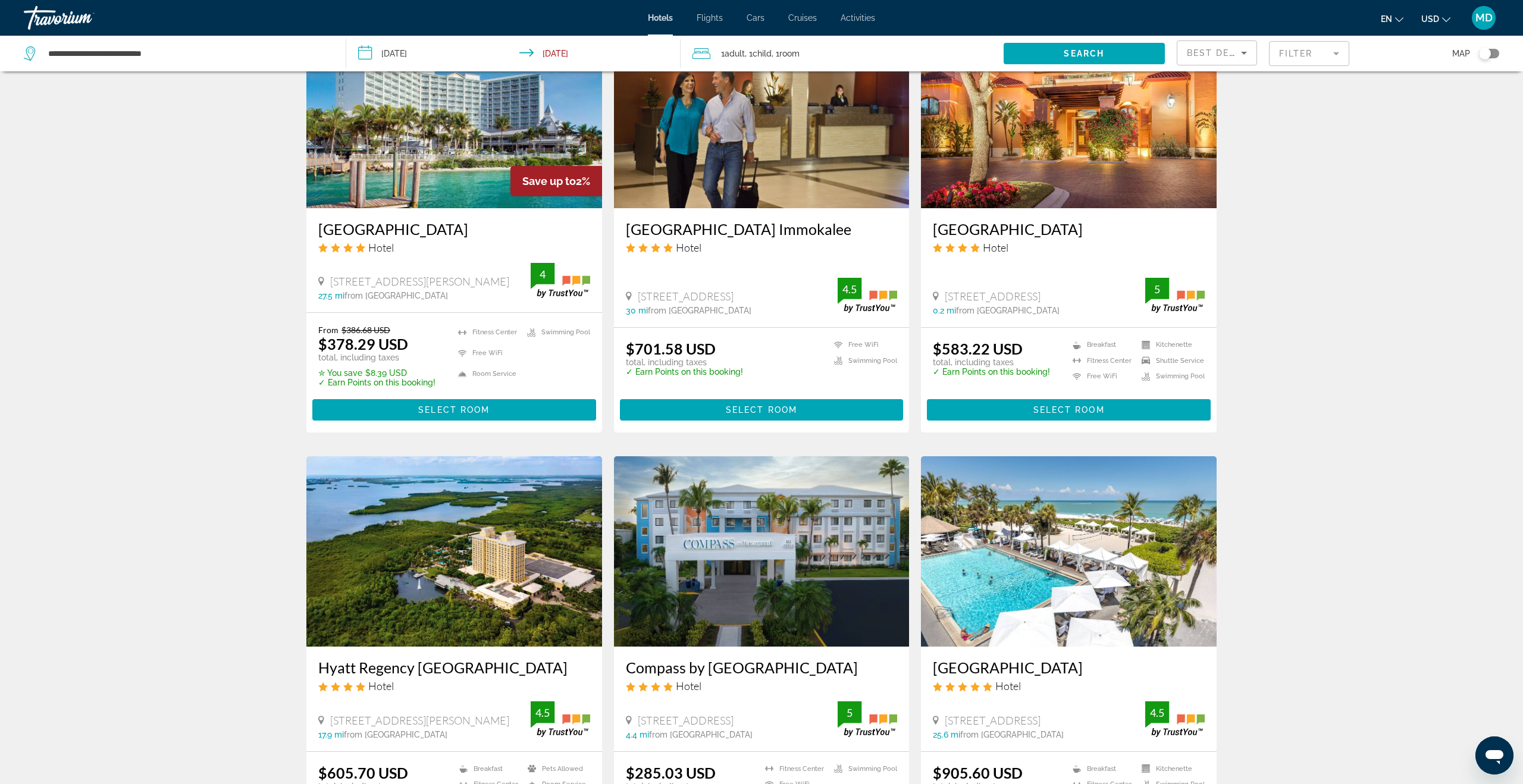
click at [1069, 55] on span "Search" at bounding box center [1084, 54] width 41 height 10
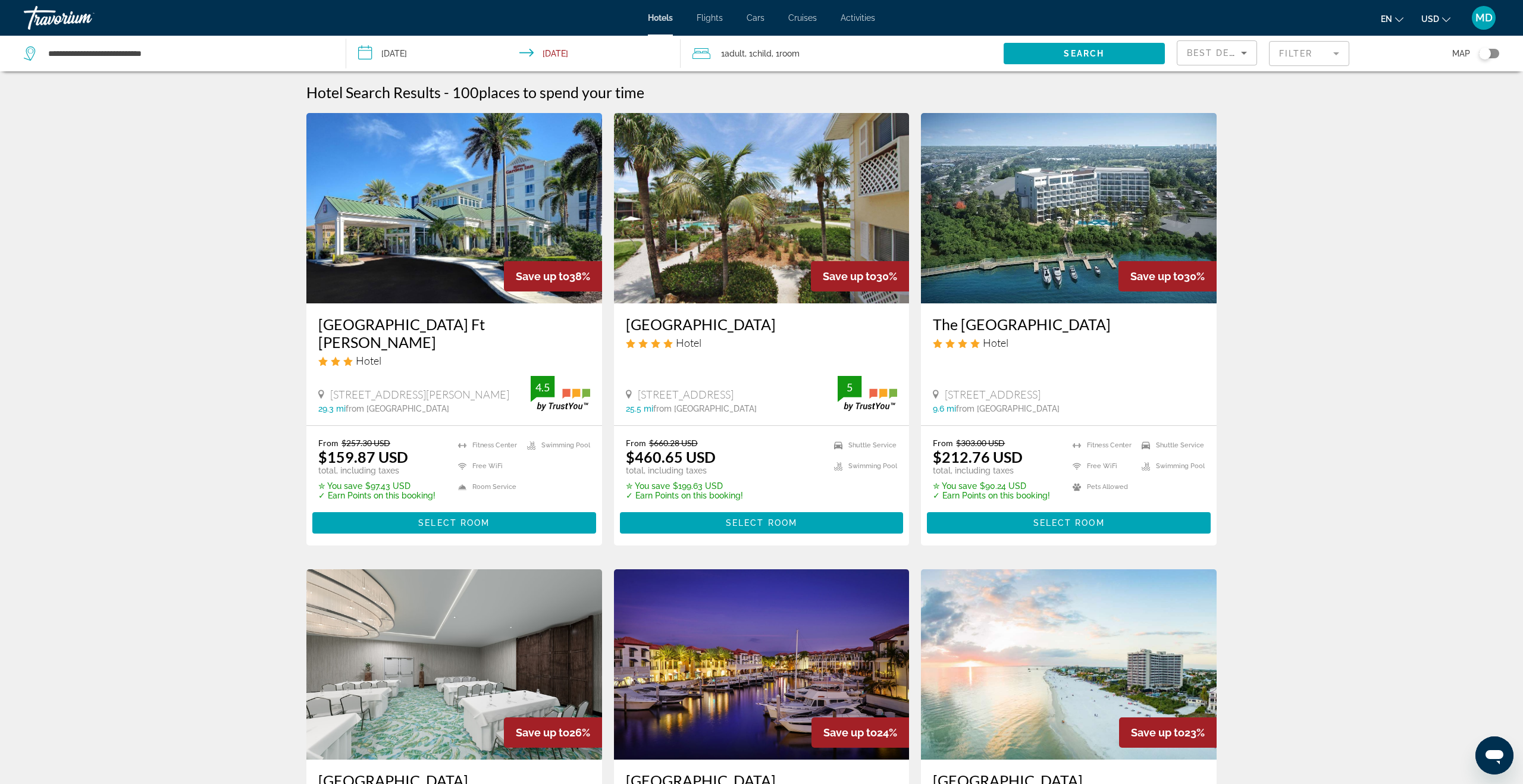
click at [1295, 59] on mat-form-field "Filter" at bounding box center [1309, 53] width 80 height 25
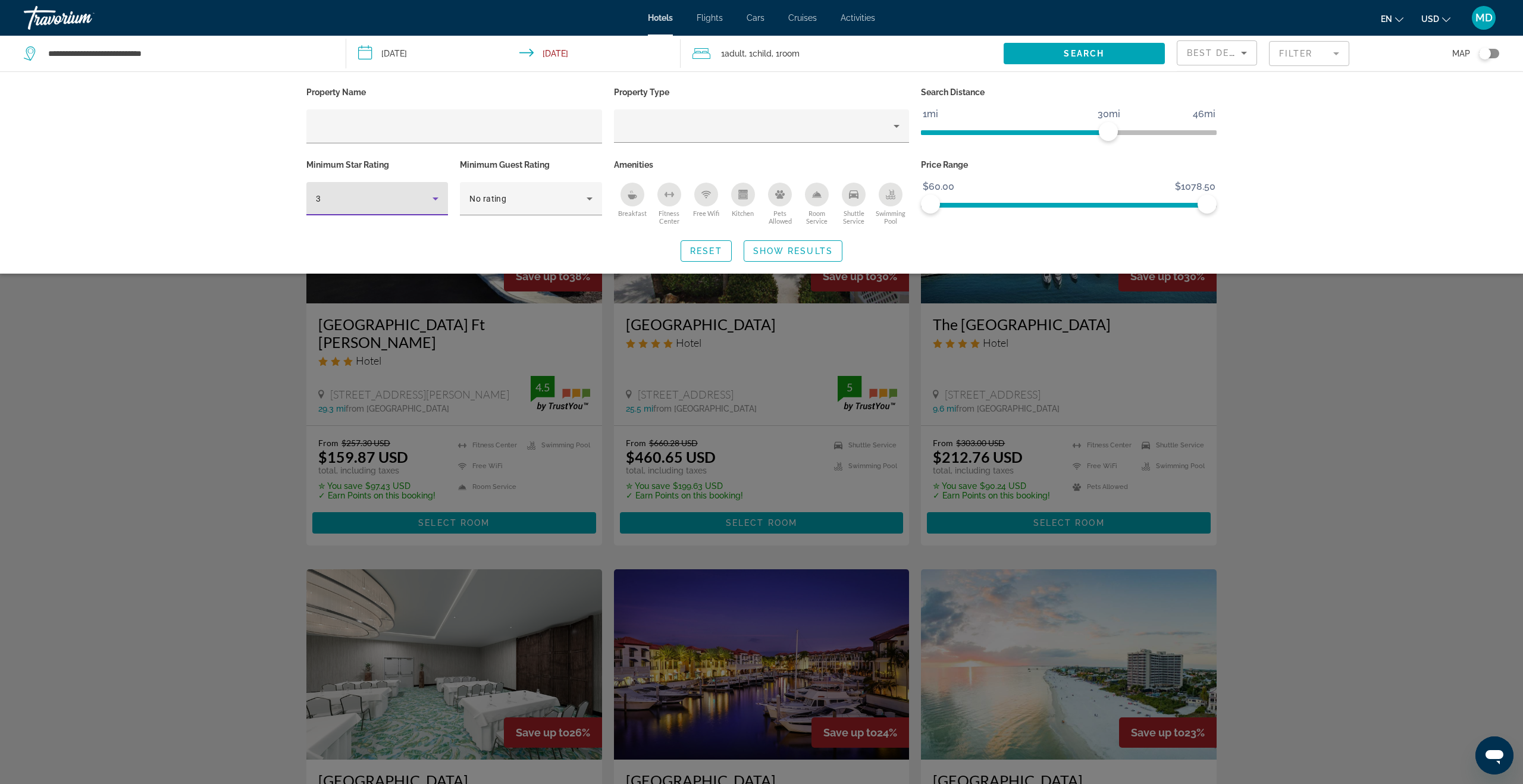
click at [432, 197] on icon "Hotel Filters" at bounding box center [436, 199] width 15 height 15
drag, startPoint x: 390, startPoint y: 260, endPoint x: 450, endPoint y: 247, distance: 61.4
click at [391, 260] on mat-option "4" at bounding box center [377, 262] width 142 height 28
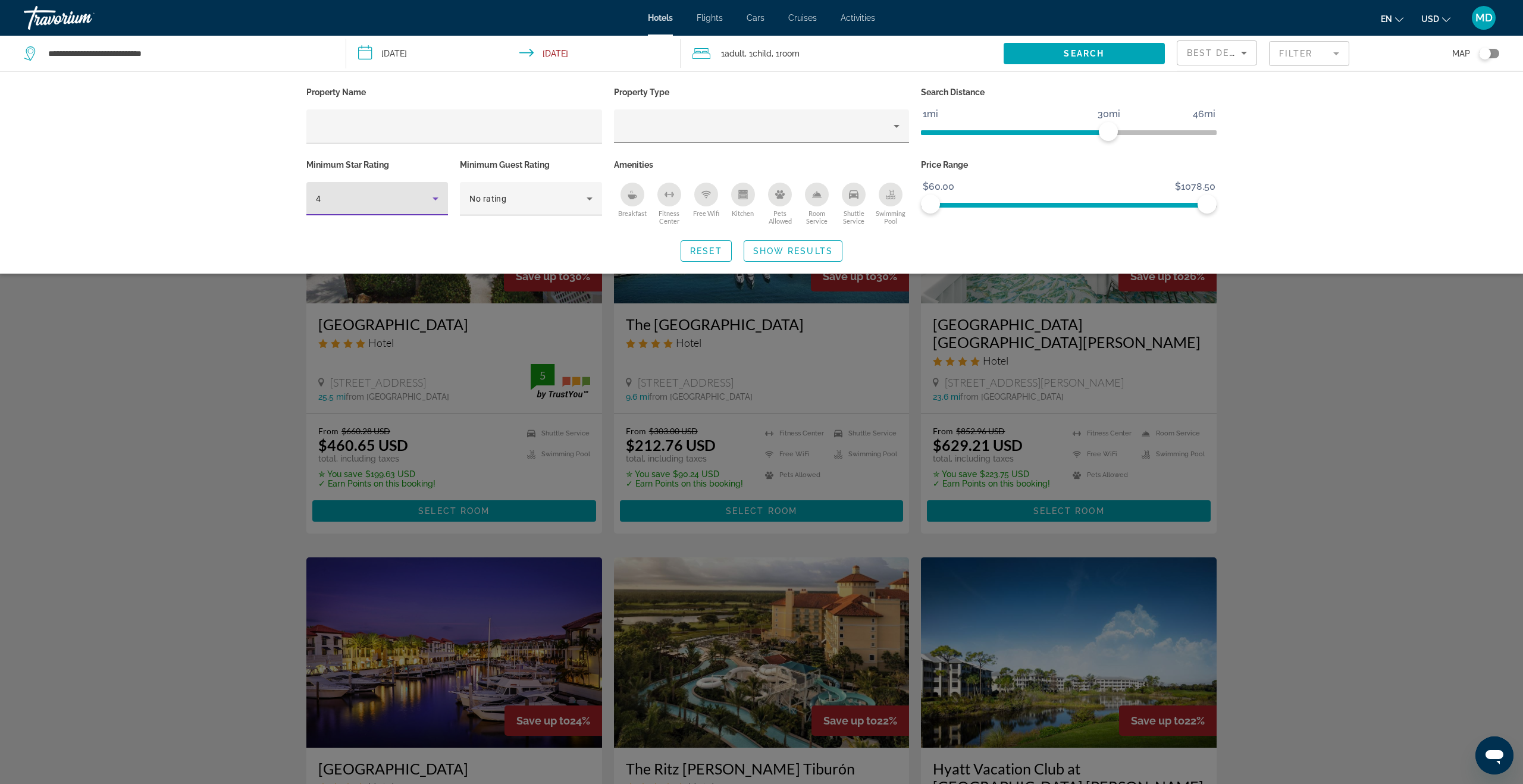
drag, startPoint x: 1439, startPoint y: 375, endPoint x: 1430, endPoint y: 375, distance: 9.0
click at [1439, 376] on div "Search widget" at bounding box center [761, 481] width 1523 height 606
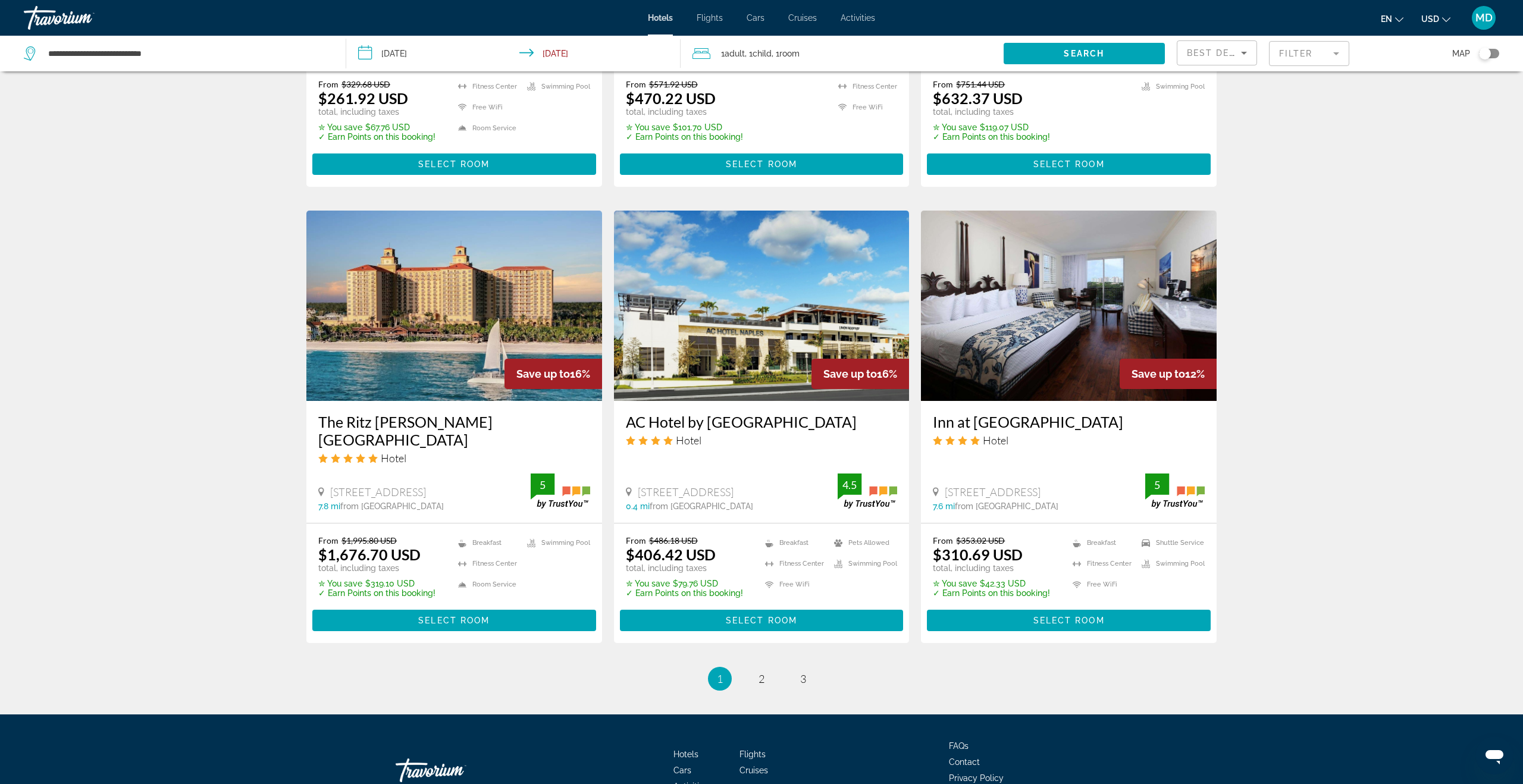
scroll to position [1312, 0]
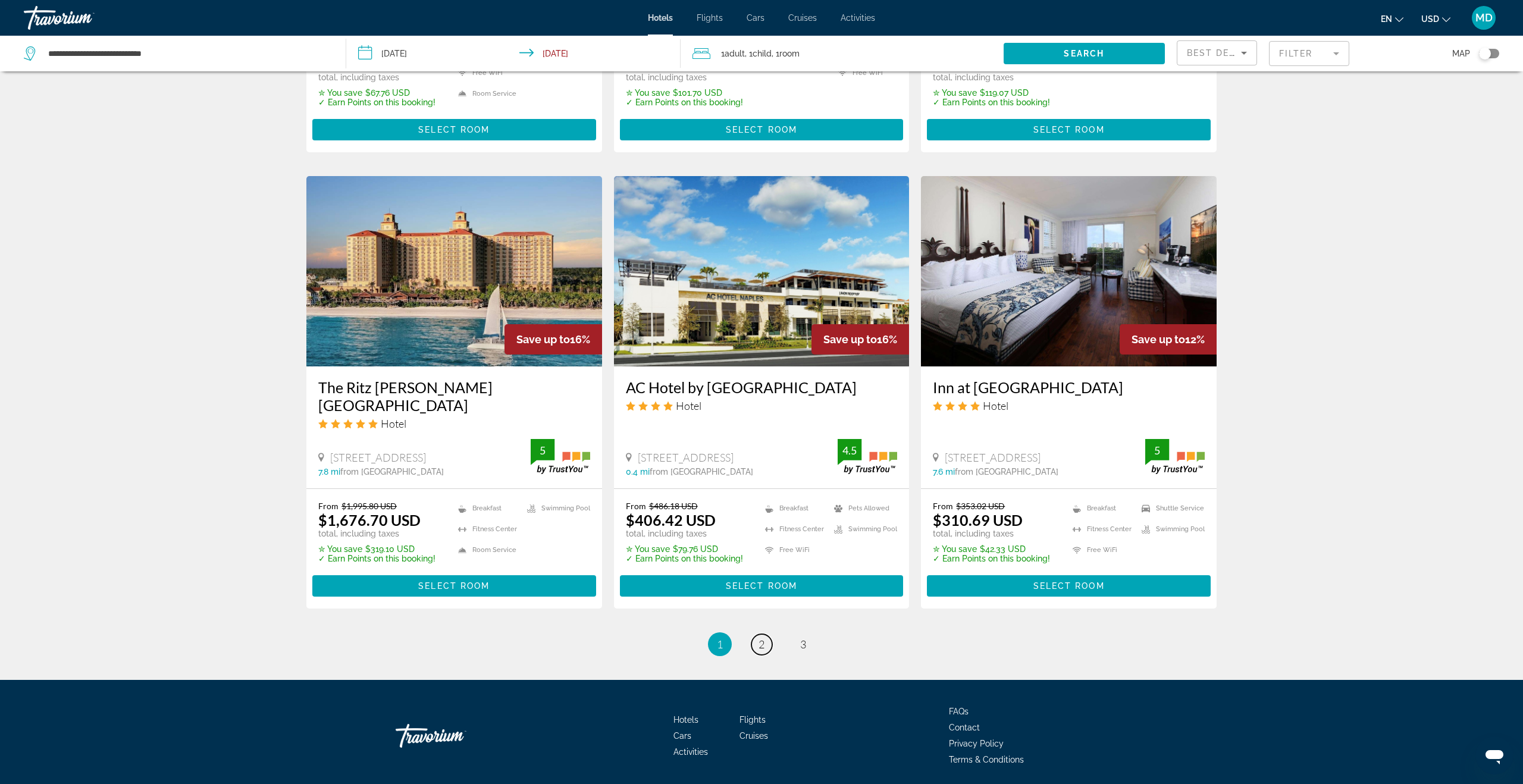
click at [764, 638] on span "2" at bounding box center [762, 644] width 6 height 13
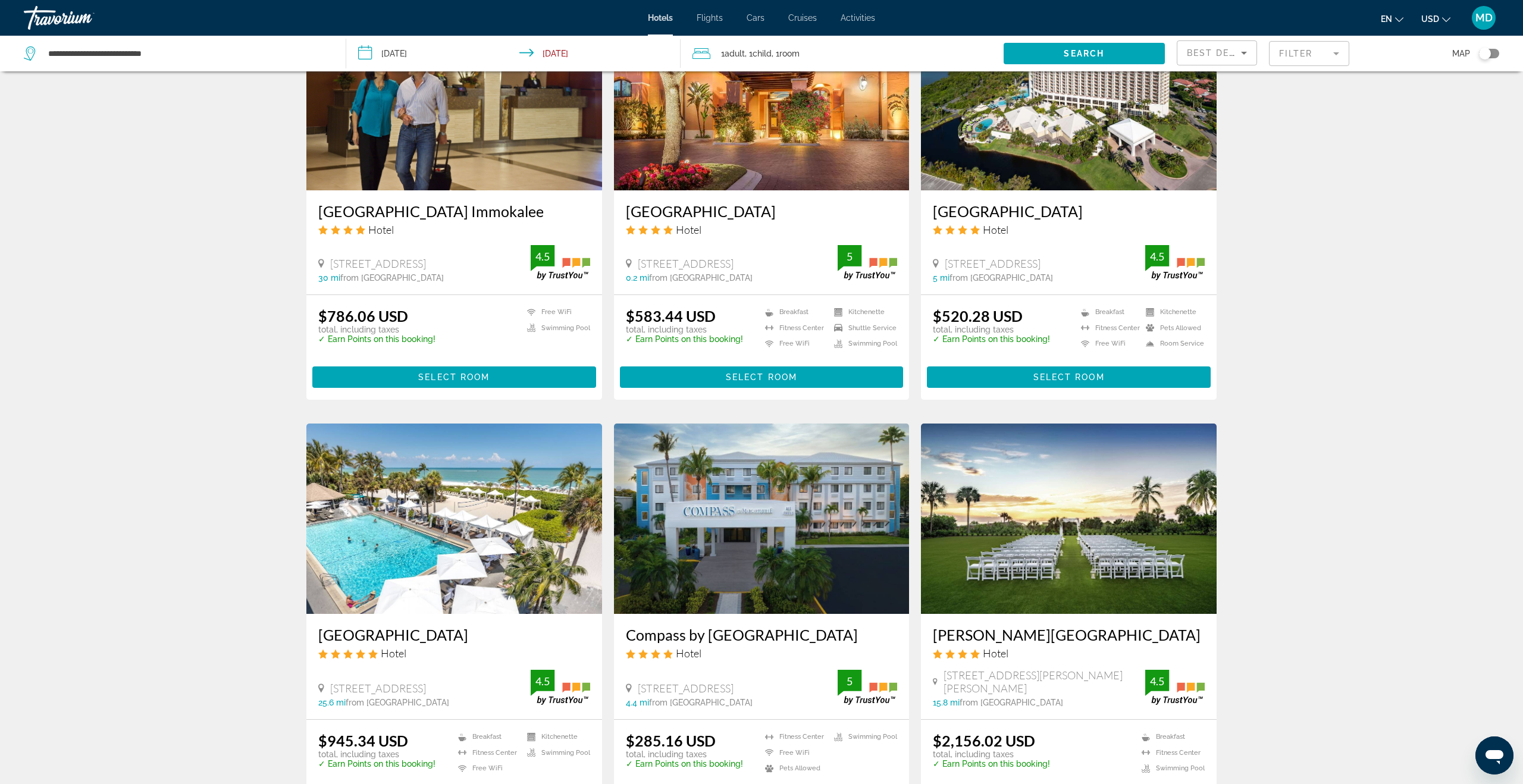
scroll to position [1282, 0]
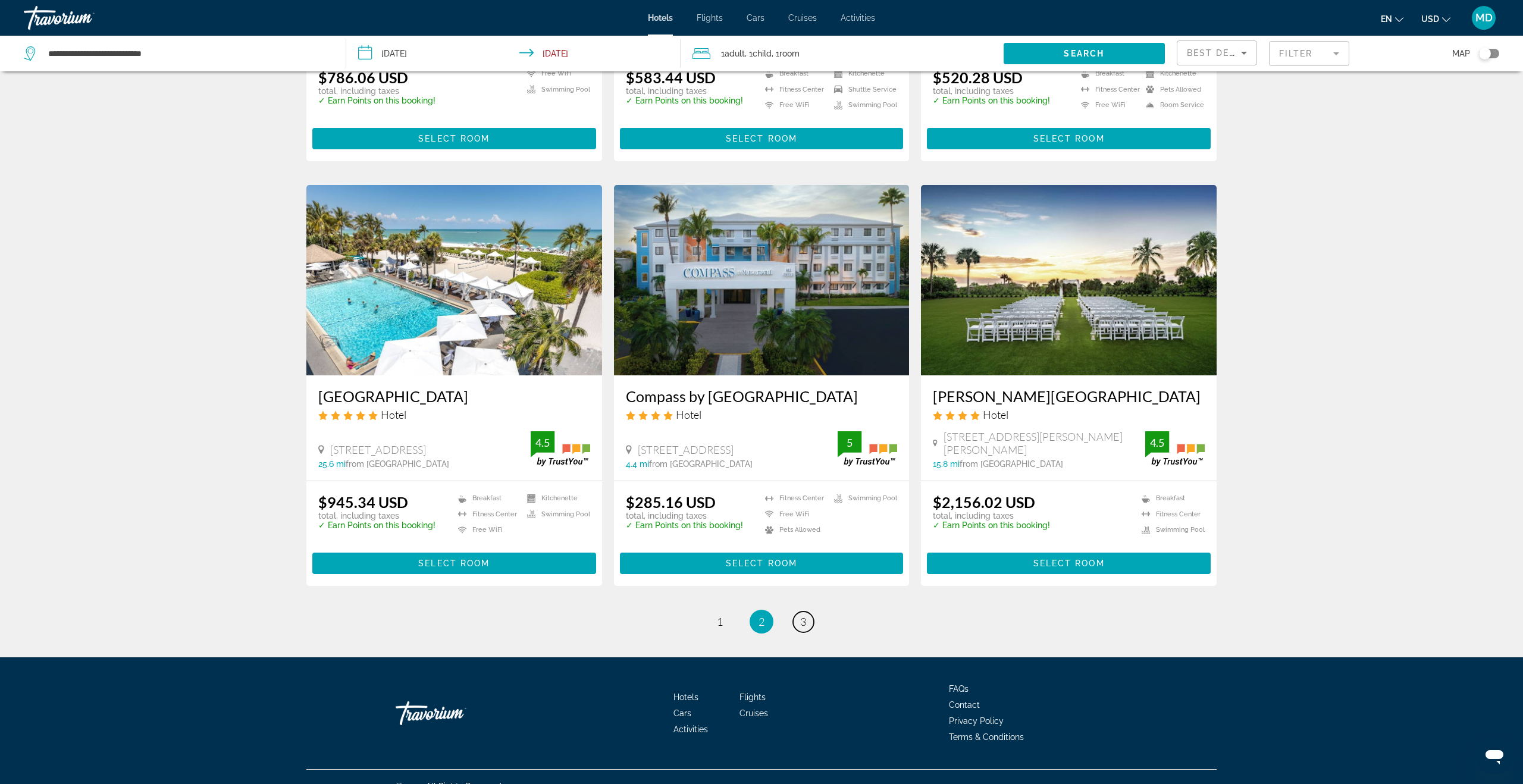
click at [808, 612] on link "page 3" at bounding box center [804, 622] width 21 height 21
